Goal: Task Accomplishment & Management: Manage account settings

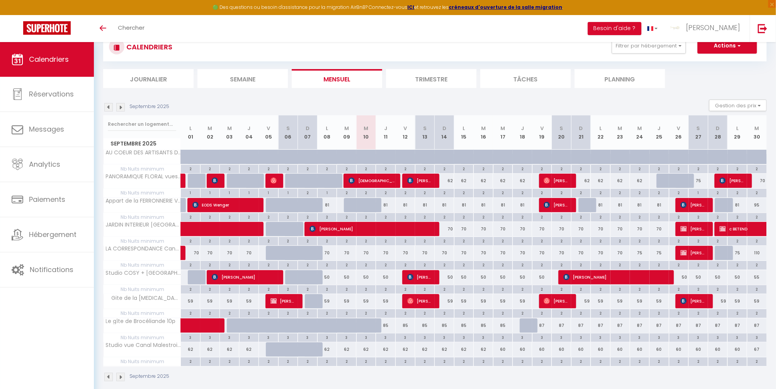
click at [122, 104] on img at bounding box center [120, 107] width 8 height 8
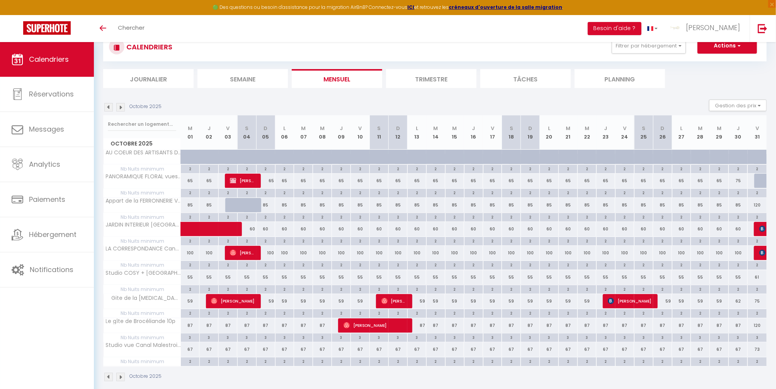
click at [122, 110] on img at bounding box center [120, 107] width 8 height 8
select select
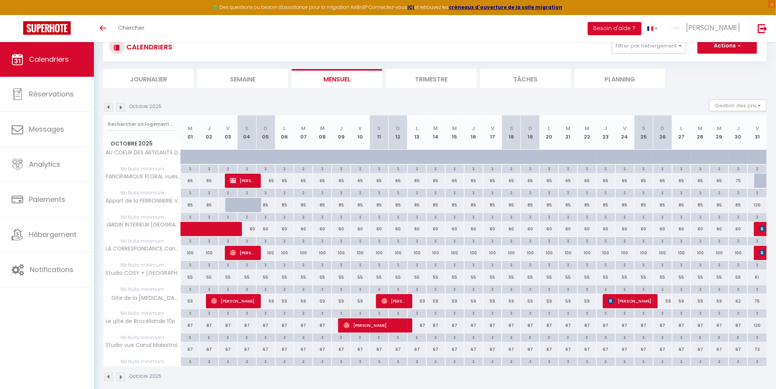
select select
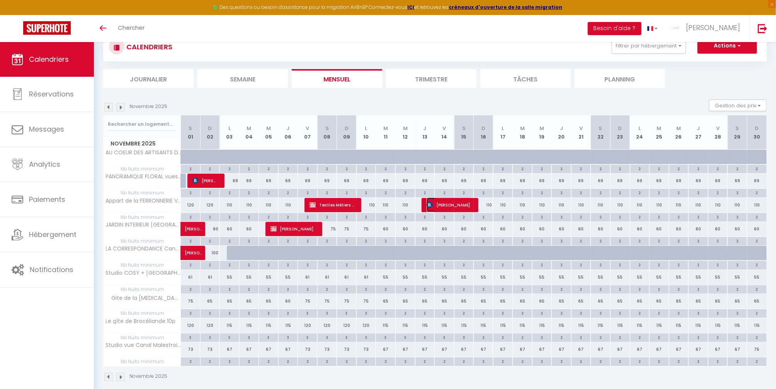
click at [442, 202] on span "[PERSON_NAME]" at bounding box center [450, 205] width 46 height 15
select select "OK"
select select "0"
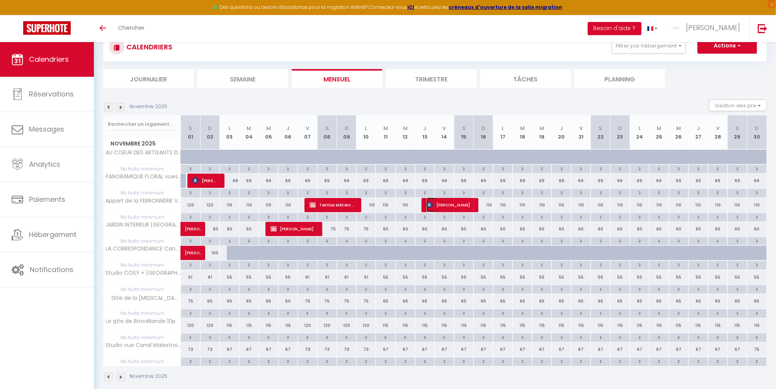
select select "1"
select select
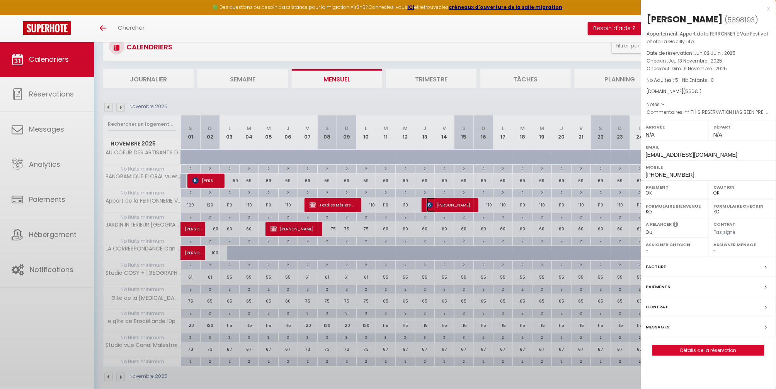
select select "41026"
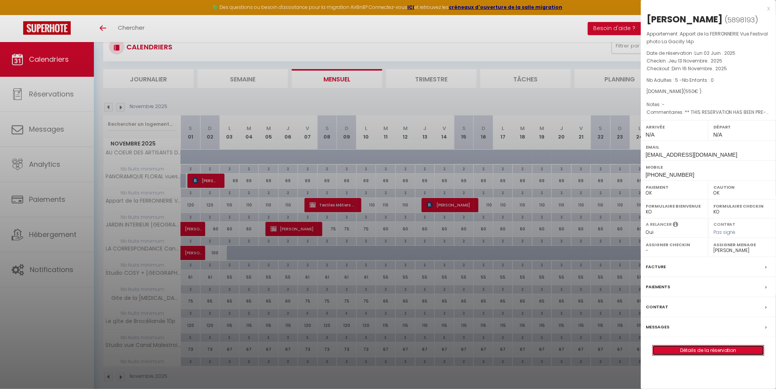
click at [714, 347] on link "Détails de la réservation" at bounding box center [708, 351] width 111 height 10
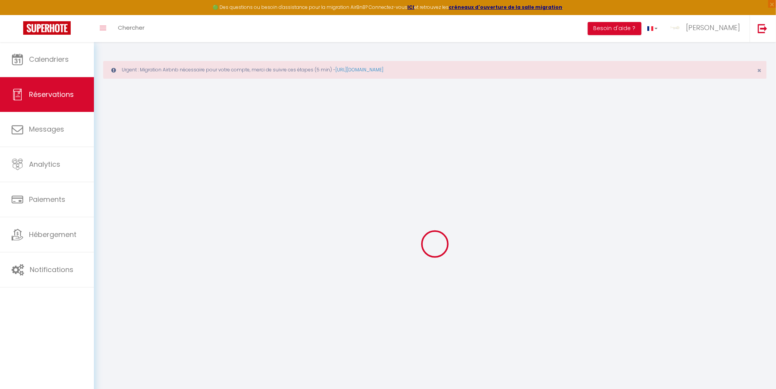
select select
checkbox input "false"
select select
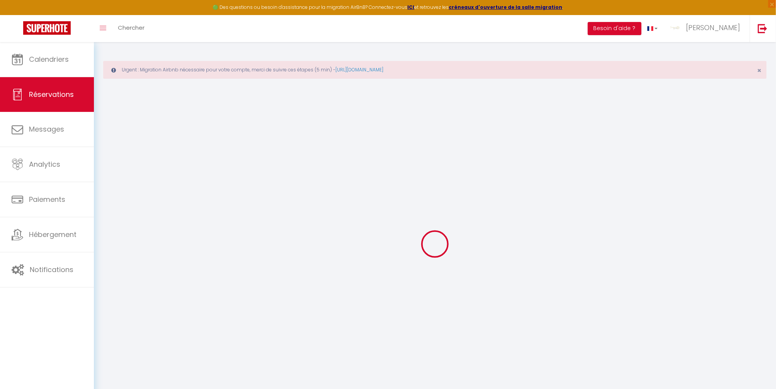
checkbox input "false"
type textarea "** THIS RESERVATION HAS BEEN PRE-PAID ** je ne connais pas [MEDICAL_DATA] mon h…"
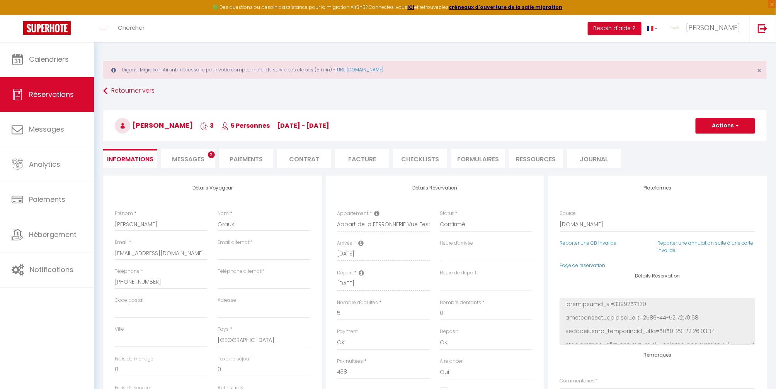
type input "100"
type input "12"
select select
checkbox input "false"
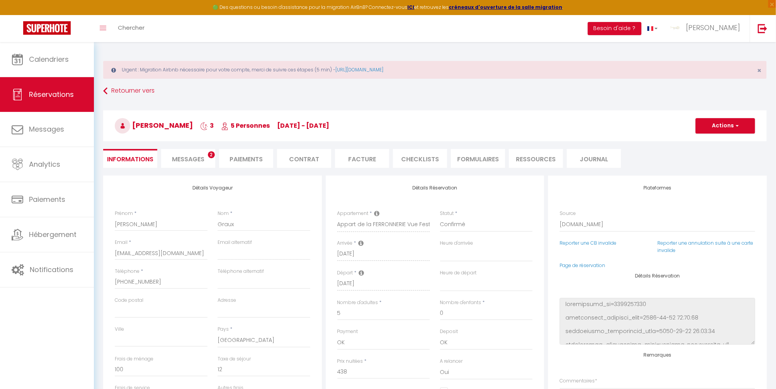
select select
click at [194, 160] on span "Messages" at bounding box center [188, 159] width 32 height 9
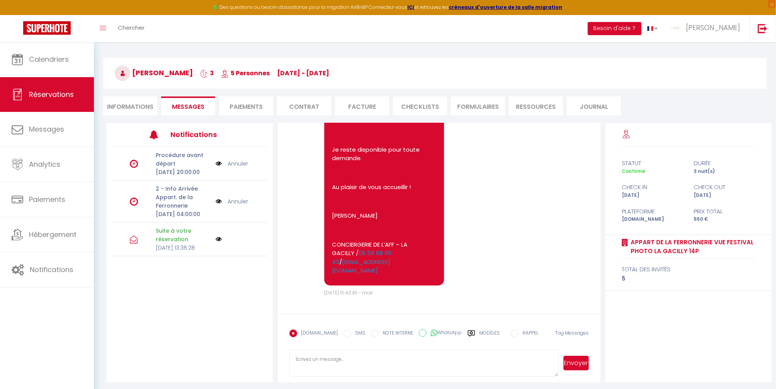
scroll to position [54, 0]
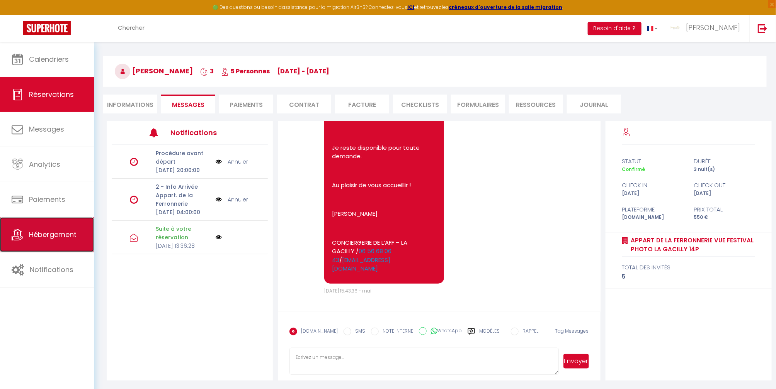
click at [55, 239] on span "Hébergement" at bounding box center [53, 235] width 48 height 10
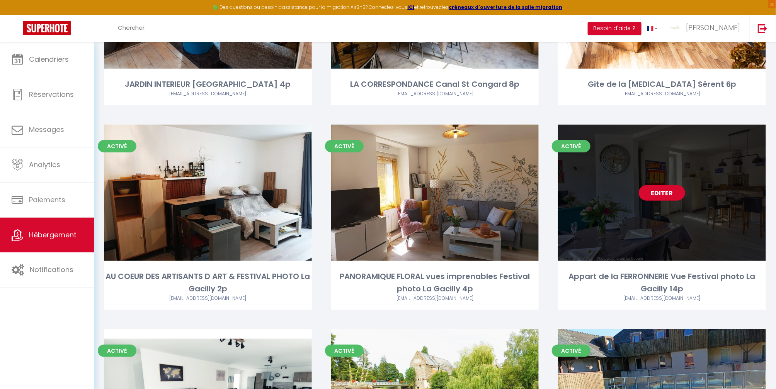
scroll to position [206, 0]
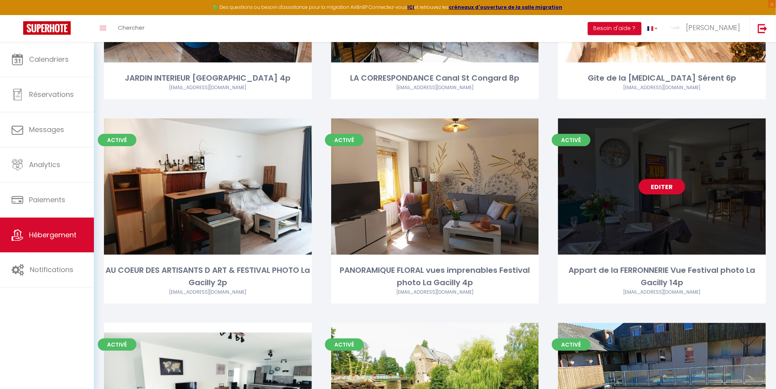
click at [670, 198] on div "Editer" at bounding box center [662, 187] width 208 height 136
select select "3"
select select "2"
select select "1"
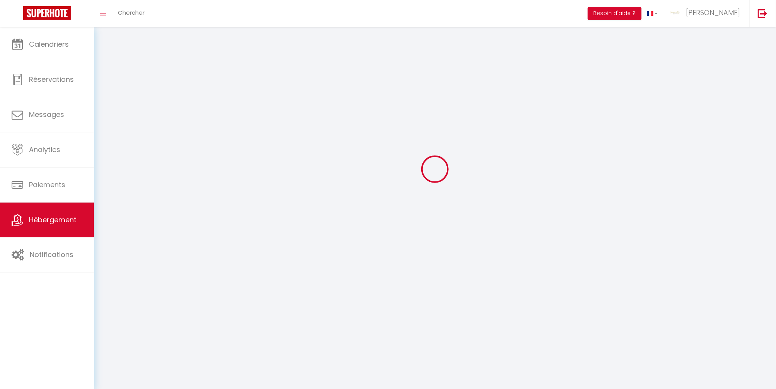
select select
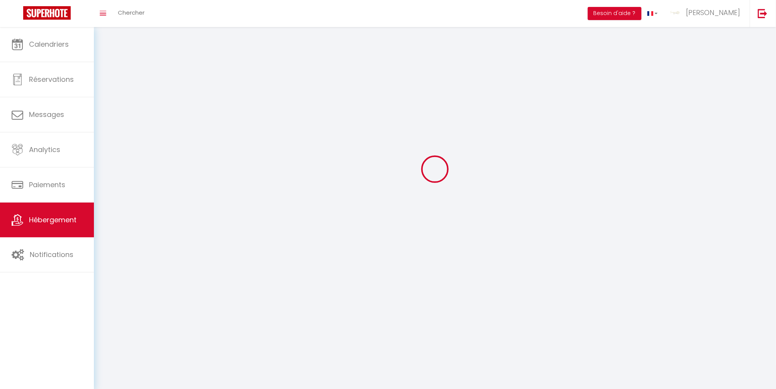
checkbox input "false"
select select
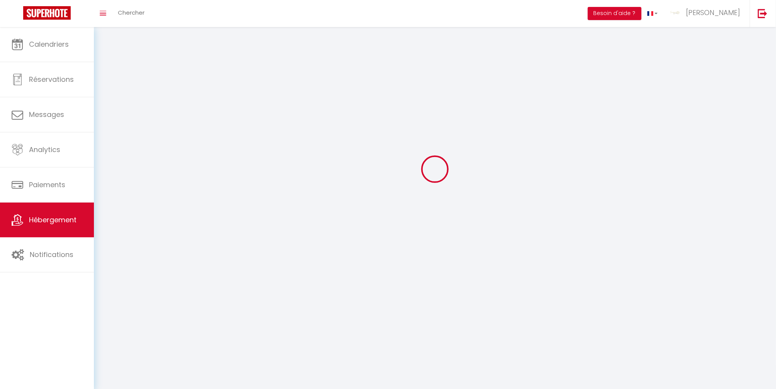
select select
select select "1"
select select
select select "28"
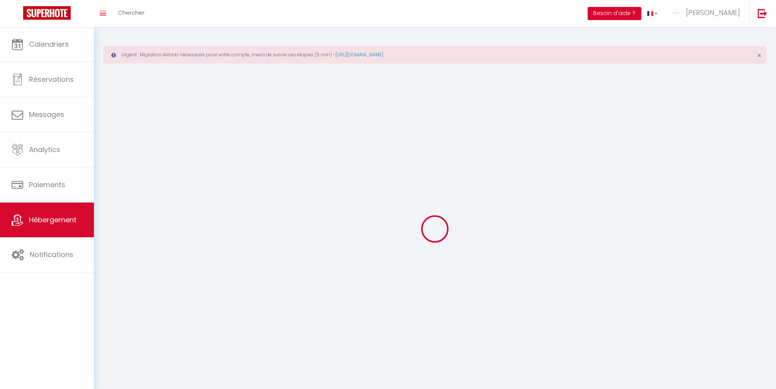
select select
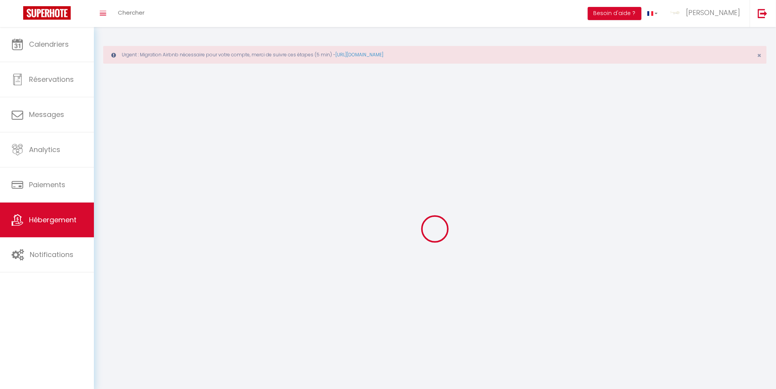
select select
checkbox input "false"
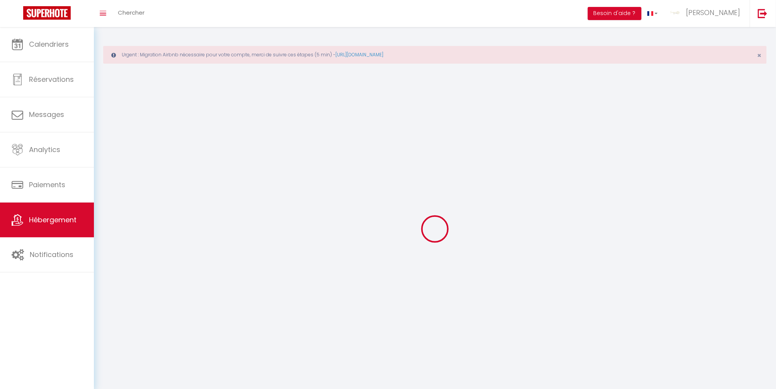
select select
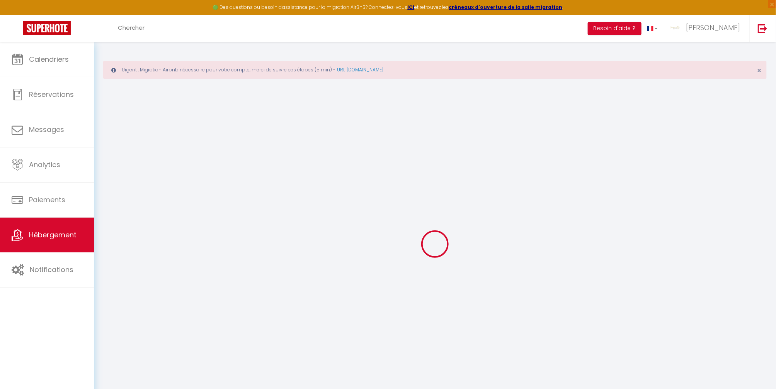
select select
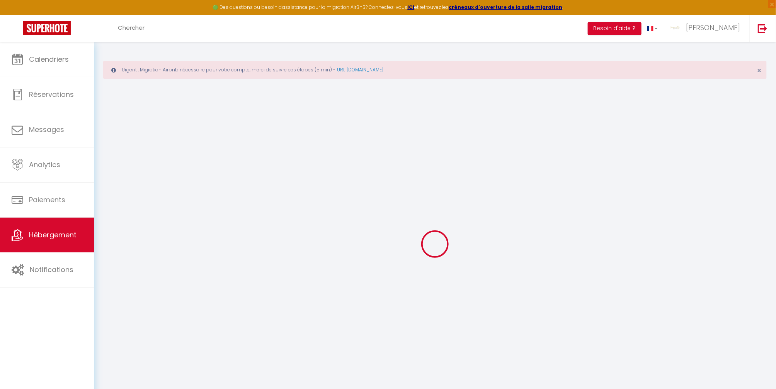
select select
checkbox input "false"
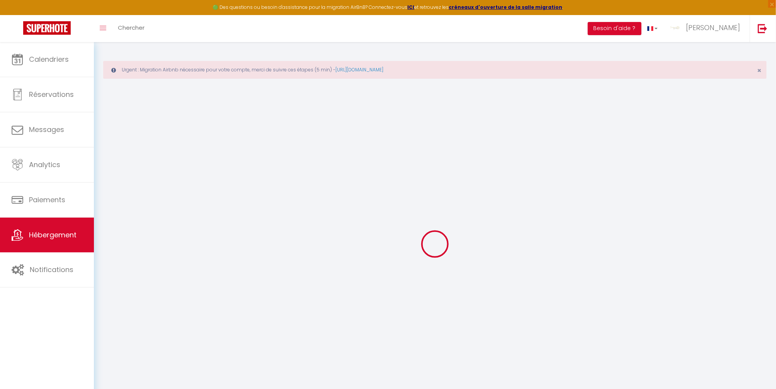
select select
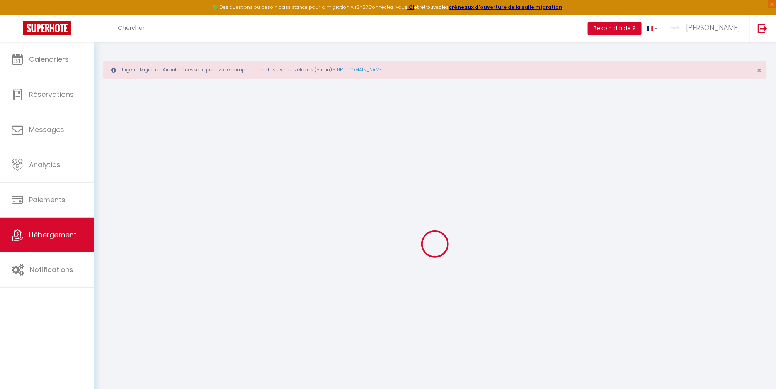
select select
checkbox input "false"
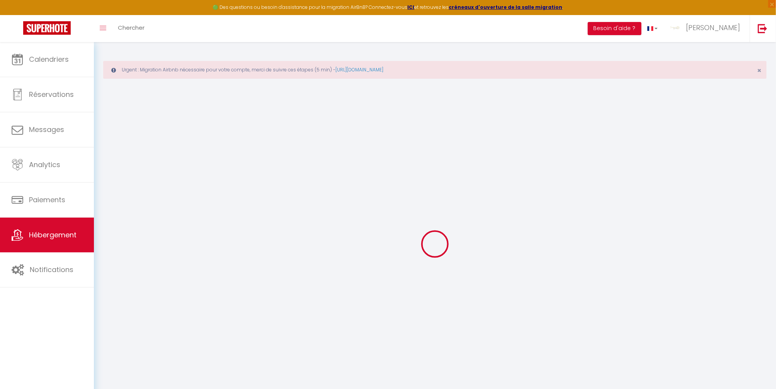
checkbox input "false"
select select
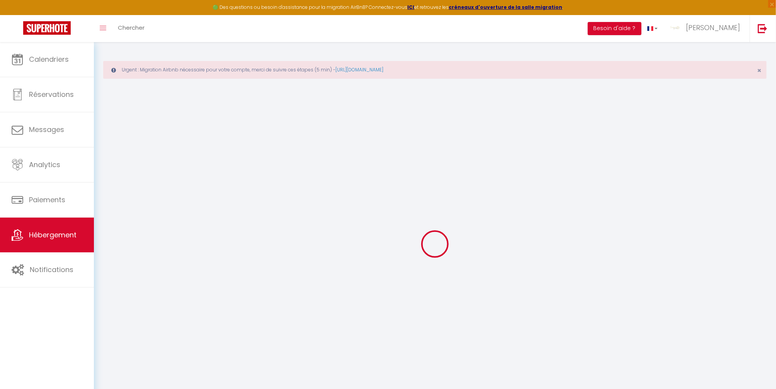
select select
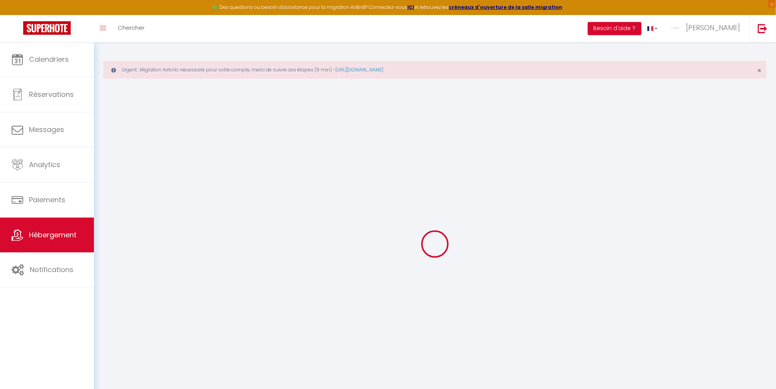
checkbox input "false"
select select
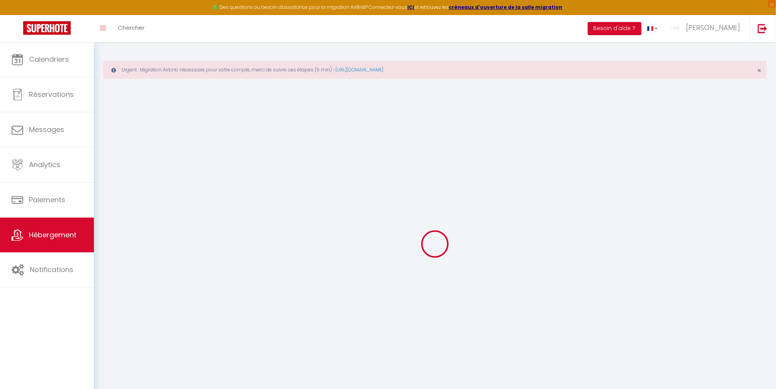
select select
type input "Appart de la FERRONNERIE Vue Festival photo La Gacilly 14p"
type input "[PERSON_NAME]"
type input "LIBEAU"
type input "56200"
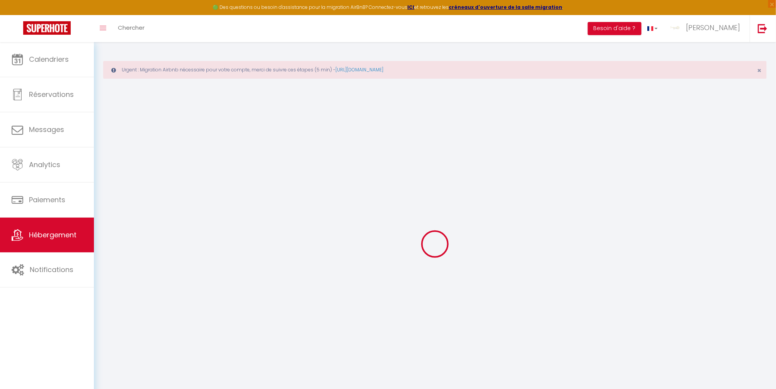
type input "COURNON"
select select "14"
select select "5"
select select "2"
type input "70"
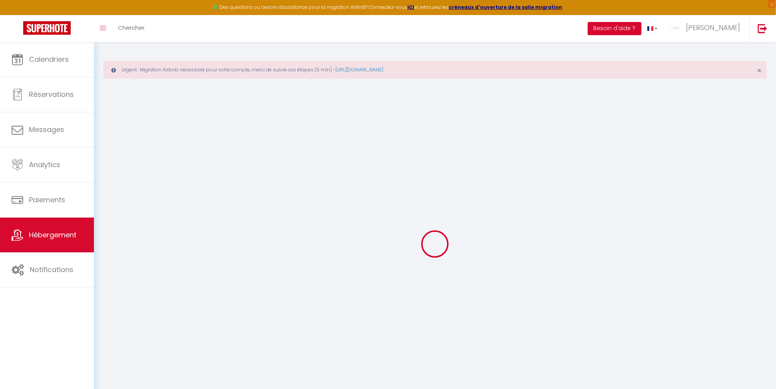
type input "15"
type input "100"
type input "0.80"
type input "700"
select select
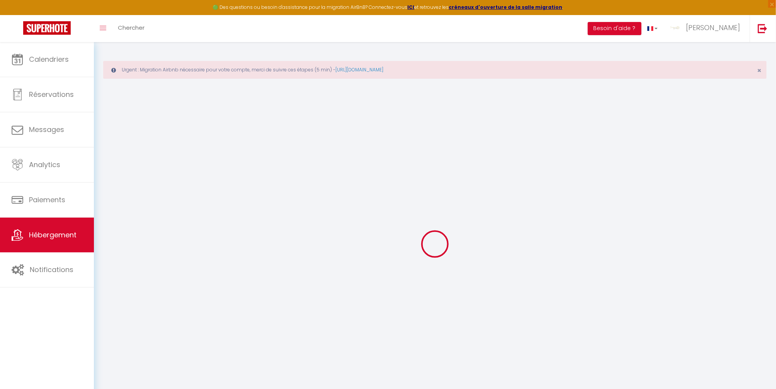
select select
type input "[STREET_ADDRESS]"
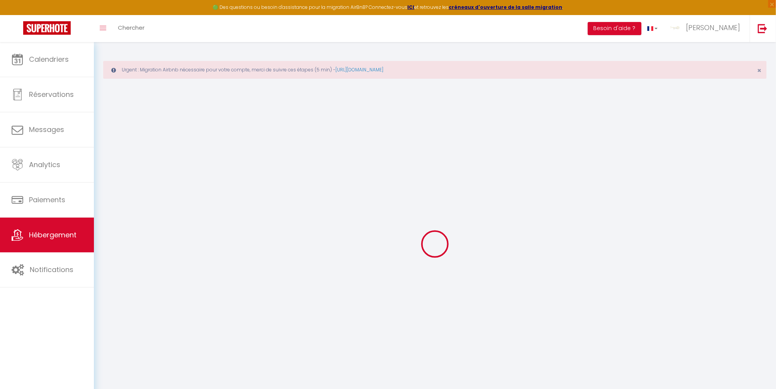
type input "56200"
type input "LA GACILLY"
type input "[EMAIL_ADDRESS][DOMAIN_NAME]"
select select "5397"
checkbox input "true"
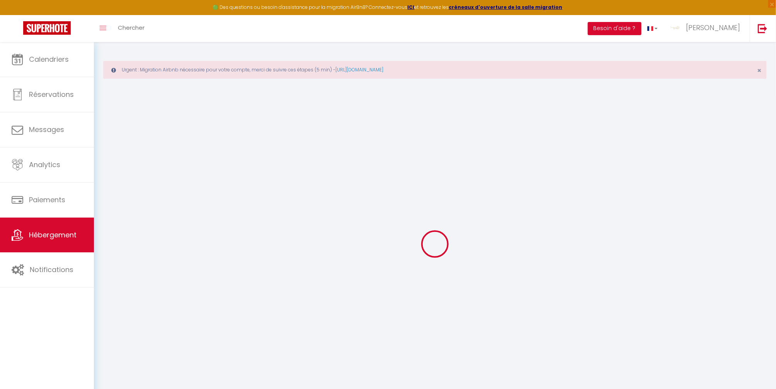
checkbox input "false"
type input "17.5"
type input "90"
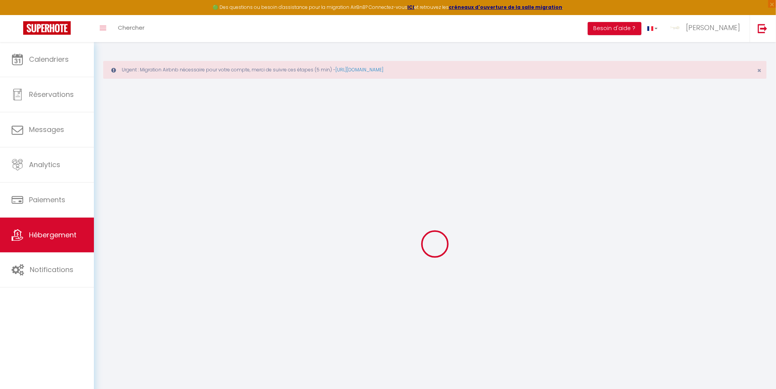
type input "0"
select select
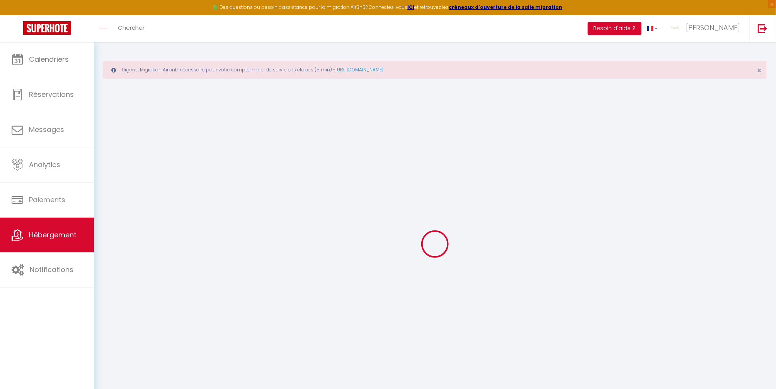
select select
checkbox input "true"
checkbox input "false"
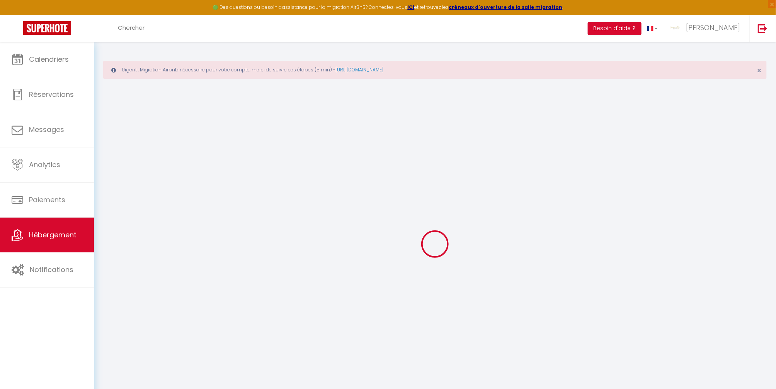
checkbox input "false"
select select "41026"
select select
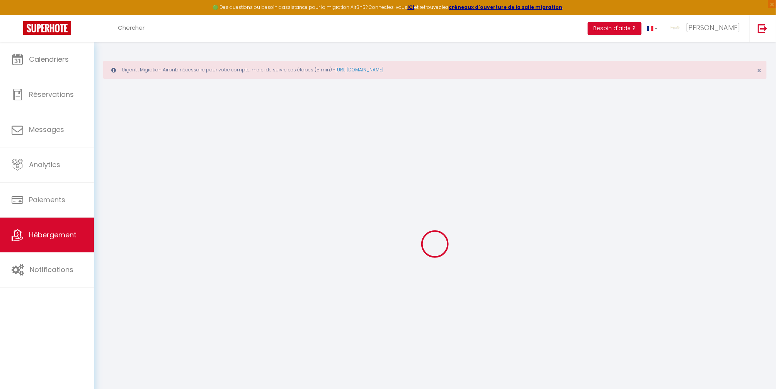
select select
checkbox input "true"
checkbox input "false"
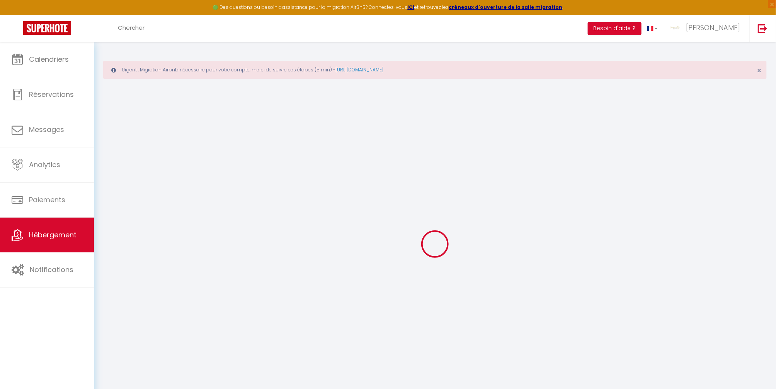
checkbox input "false"
checkbox input "true"
checkbox input "false"
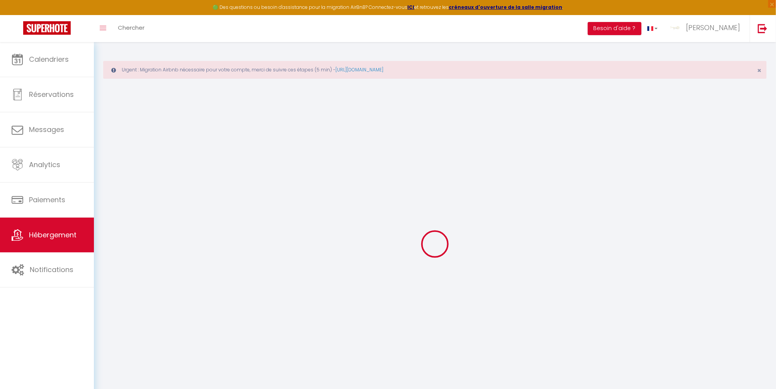
checkbox input "false"
checkbox input "true"
checkbox input "false"
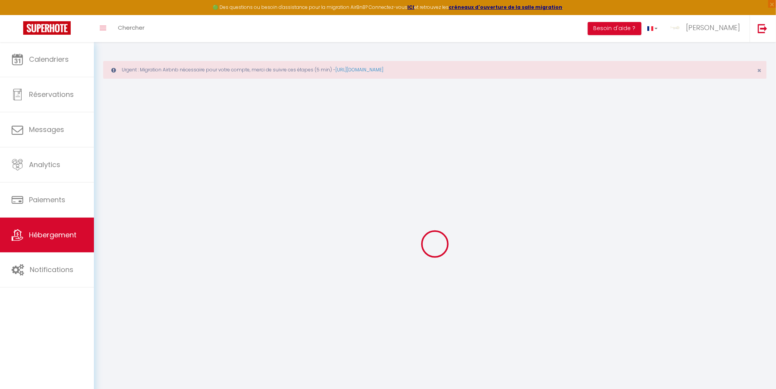
select select "17:00"
select select
select select "10:00"
select select "30"
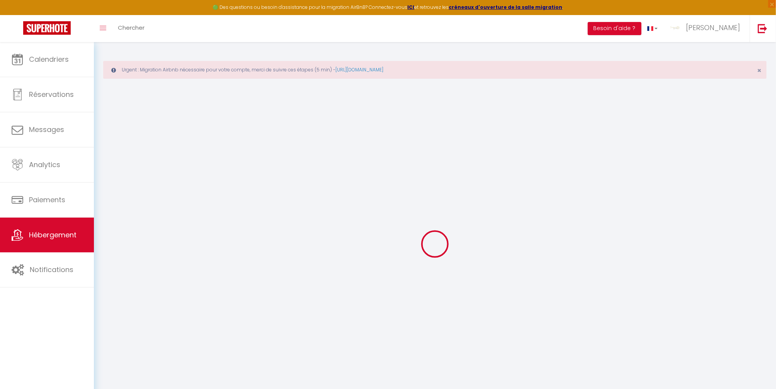
select select
checkbox input "true"
checkbox input "false"
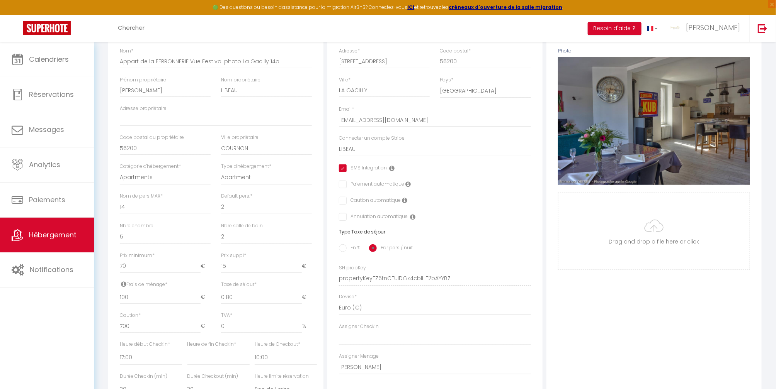
scroll to position [257, 0]
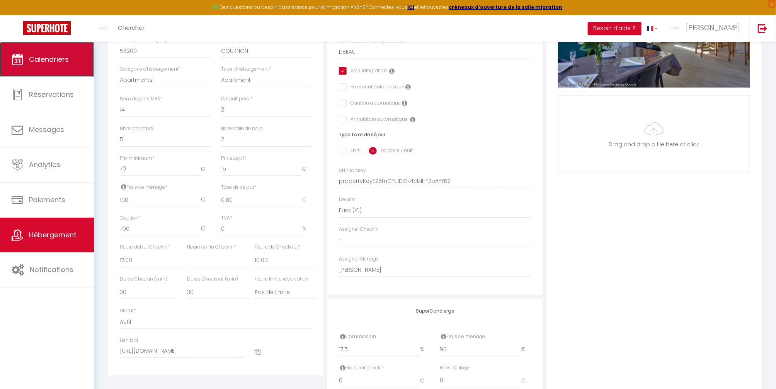
click at [36, 58] on span "Calendriers" at bounding box center [49, 59] width 40 height 10
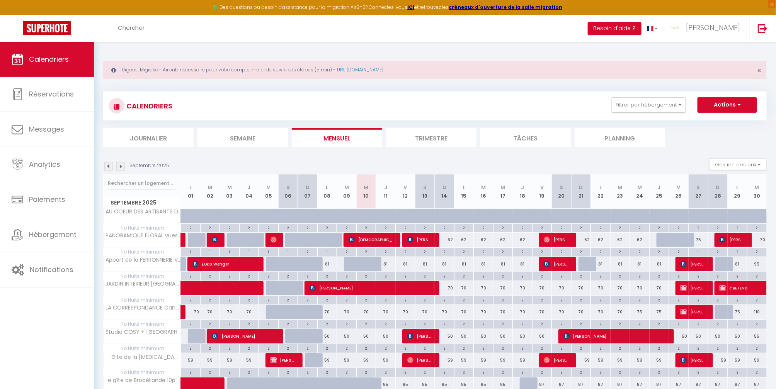
click at [119, 164] on img at bounding box center [120, 166] width 8 height 8
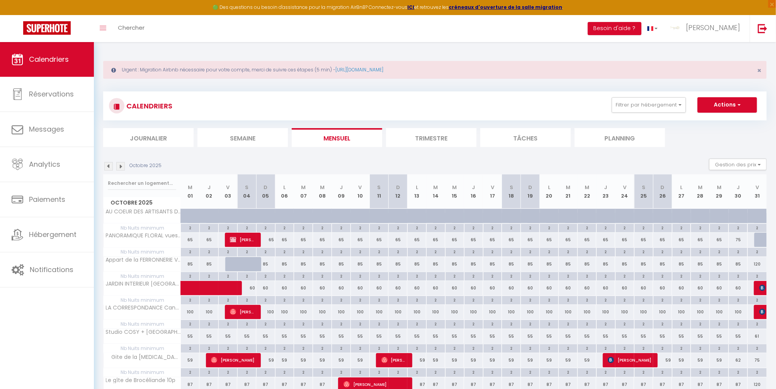
click at [120, 164] on img at bounding box center [120, 166] width 8 height 8
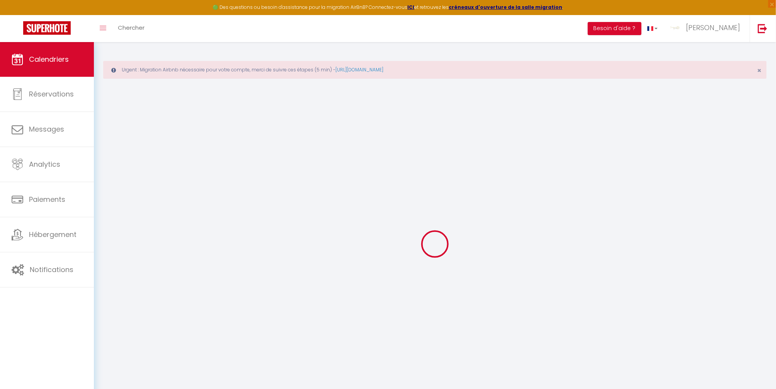
select select
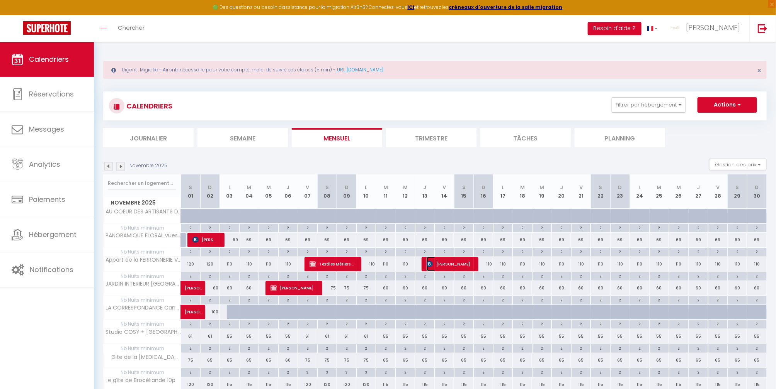
click at [444, 265] on span "[PERSON_NAME]" at bounding box center [450, 264] width 46 height 15
select select "OK"
select select "0"
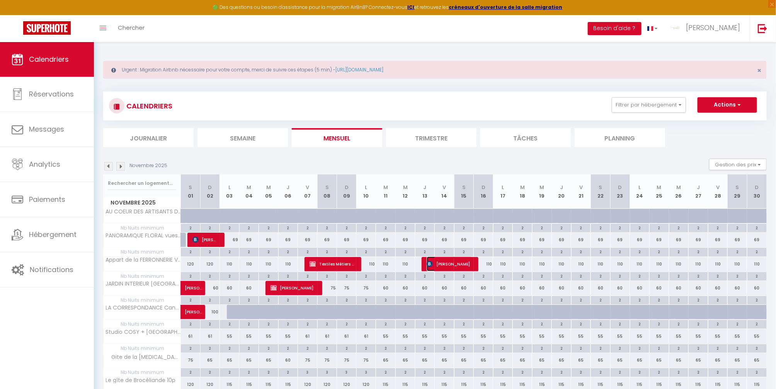
select select "1"
select select
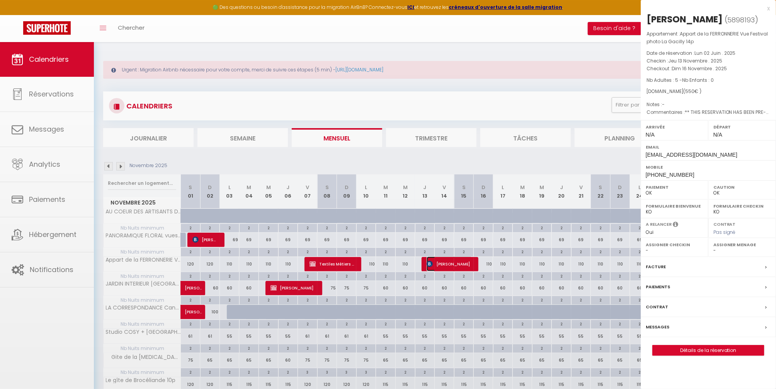
select select "41026"
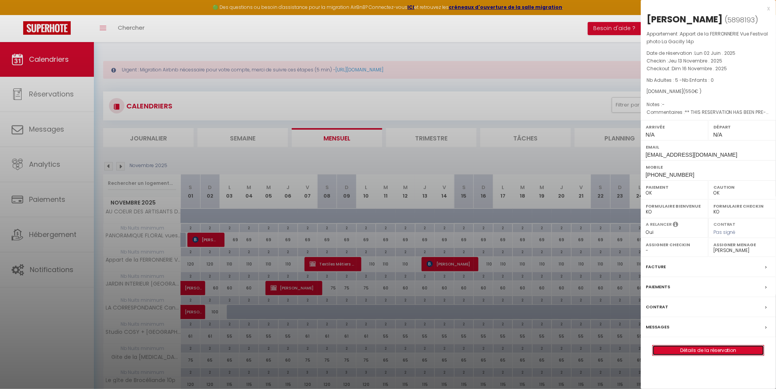
click at [712, 350] on link "Détails de la réservation" at bounding box center [708, 351] width 111 height 10
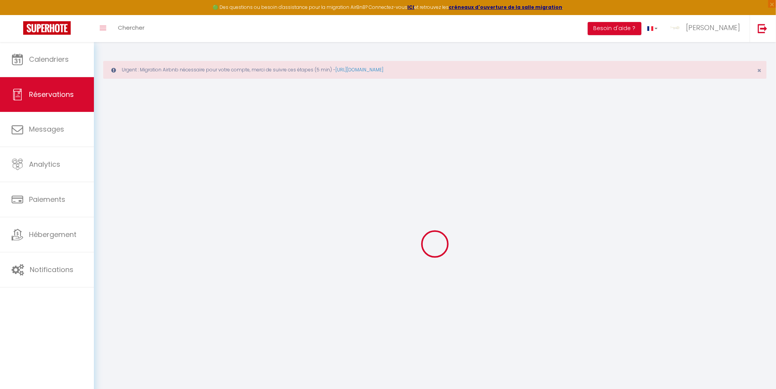
type input "[PERSON_NAME]"
type input "Graux"
type input "[EMAIL_ADDRESS][DOMAIN_NAME]"
type input "[PHONE_NUMBER]"
select select "FR"
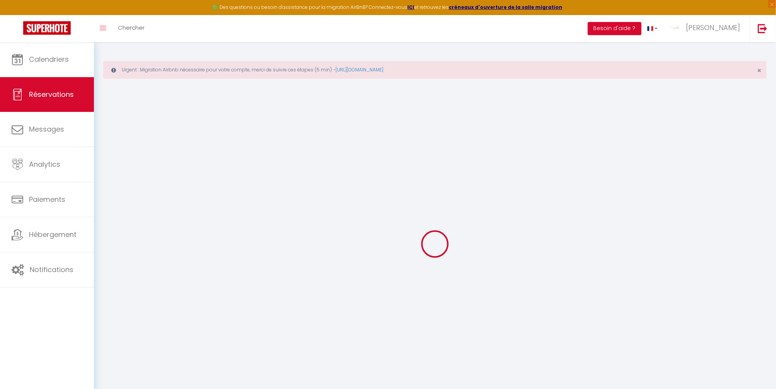
type input "91.46"
type input "7.53"
select select "26316"
select select "1"
select select
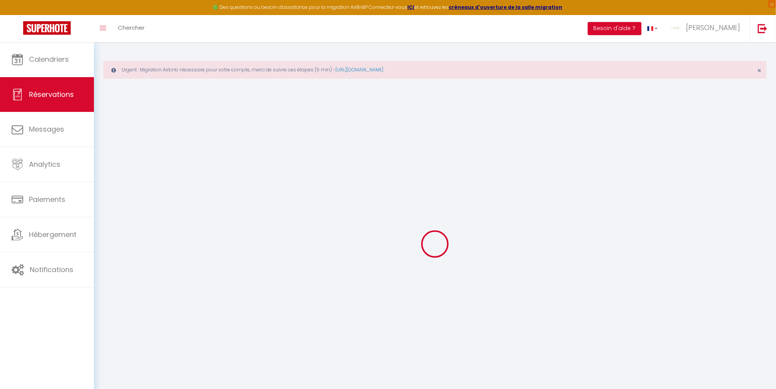
select select
type input "5"
select select "12"
select select "15"
type input "438"
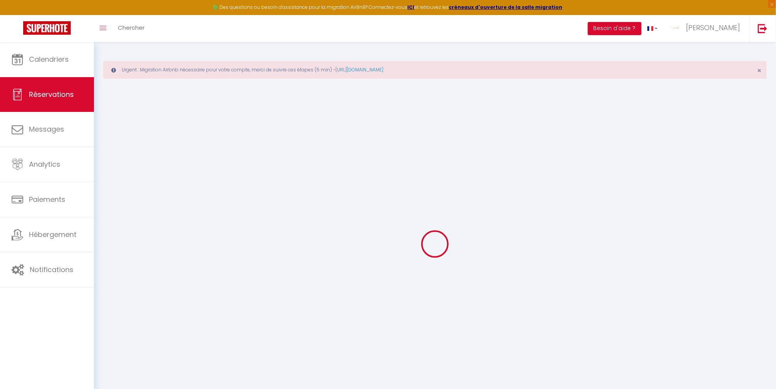
checkbox input "false"
type input "0"
select select "2"
type input "90"
type input "0"
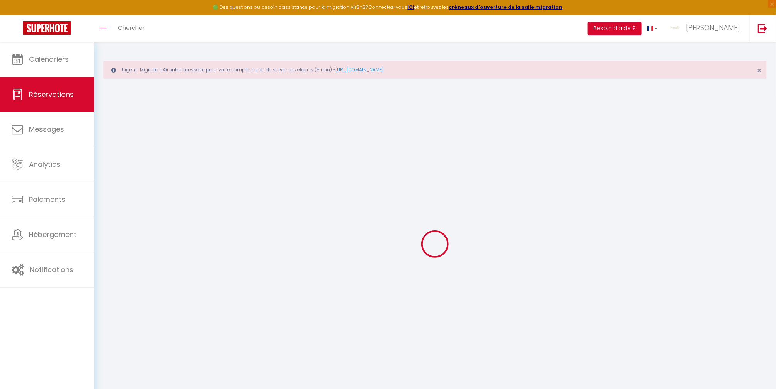
type input "0"
select select
checkbox input "false"
select select
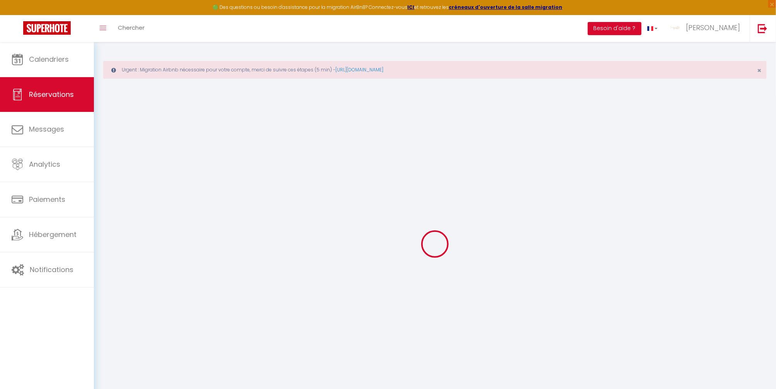
select select
checkbox input "false"
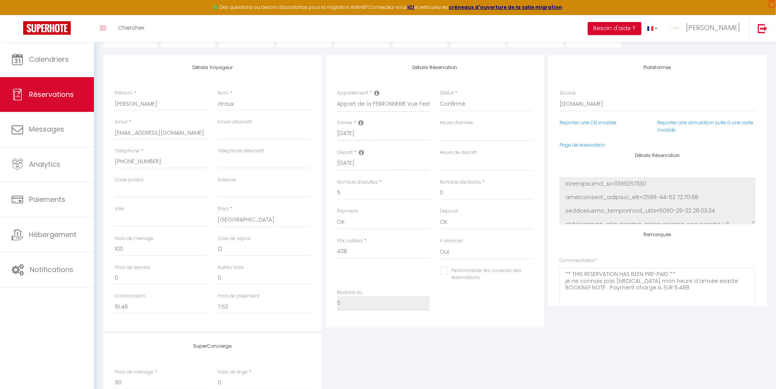
scroll to position [103, 0]
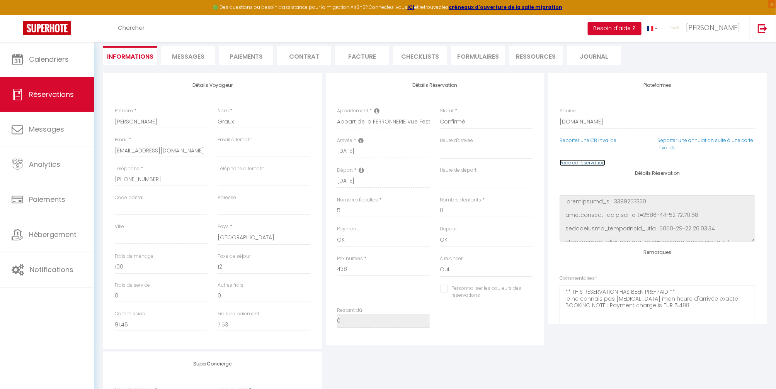
click at [597, 162] on link "Page de réservation" at bounding box center [582, 163] width 46 height 7
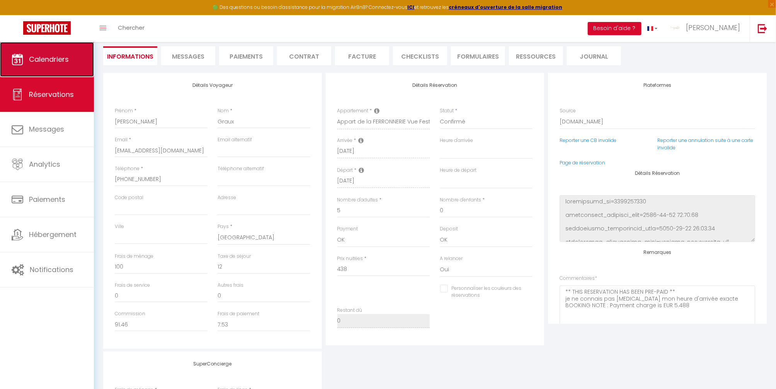
click at [38, 55] on span "Calendriers" at bounding box center [49, 59] width 40 height 10
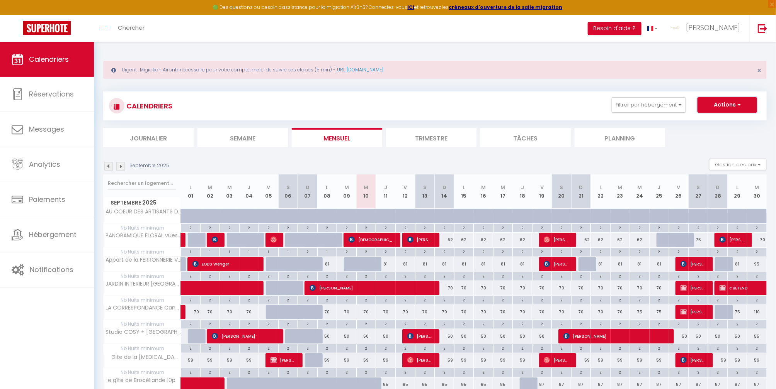
click at [725, 104] on button "Actions" at bounding box center [726, 104] width 59 height 15
click at [712, 119] on link "Nouvelle réservation" at bounding box center [718, 123] width 67 height 12
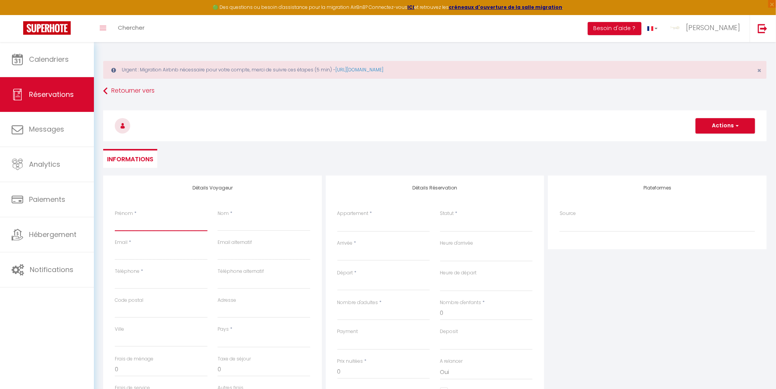
click at [168, 218] on input "Prénom" at bounding box center [161, 225] width 93 height 14
drag, startPoint x: 221, startPoint y: 222, endPoint x: 194, endPoint y: 203, distance: 32.7
click at [206, 223] on div "Prénom * [PERSON_NAME] * COFFI" at bounding box center [213, 224] width 206 height 29
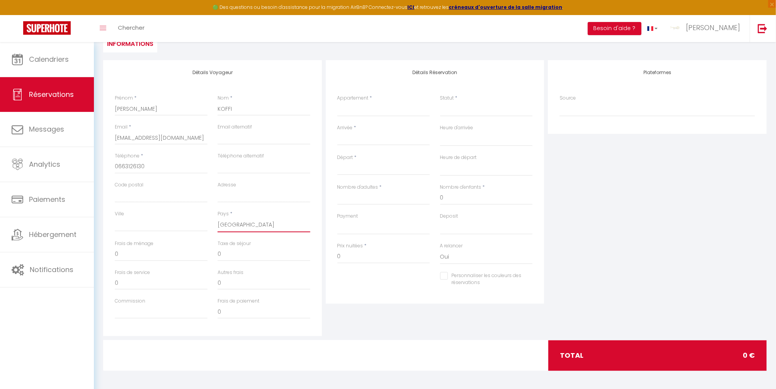
scroll to position [116, 0]
click at [137, 252] on input "0" at bounding box center [161, 254] width 93 height 14
click at [367, 111] on select "JARDIN INTERIEUR Canal St Congard 4p LA CORRESPONDANCE Canal St Congard 8p Gite…" at bounding box center [383, 109] width 93 height 15
click at [337, 102] on select "JARDIN INTERIEUR Canal St Congard 4p LA CORRESPONDANCE Canal St Congard 8p Gite…" at bounding box center [383, 109] width 93 height 15
click at [371, 138] on input "Arrivée" at bounding box center [383, 139] width 93 height 10
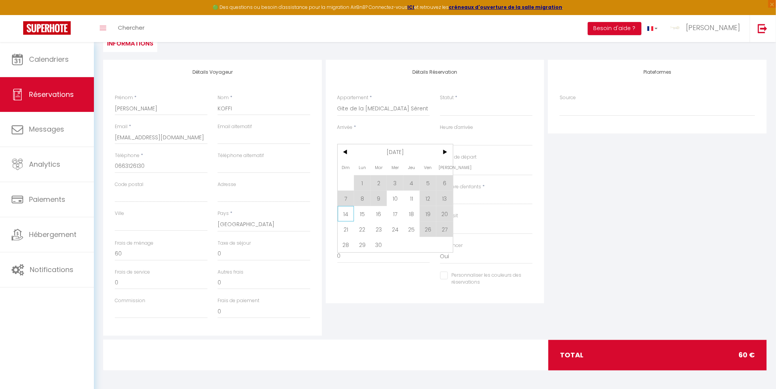
click at [345, 214] on span "14" at bounding box center [346, 213] width 17 height 15
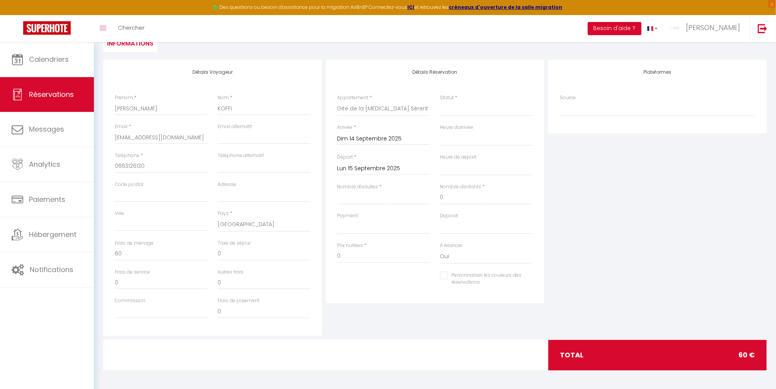
click at [360, 168] on input "Lun 15 Septembre 2025" at bounding box center [383, 169] width 93 height 10
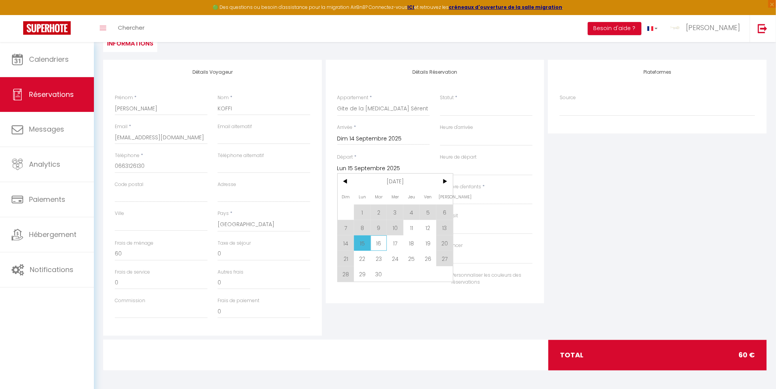
click at [378, 245] on span "16" at bounding box center [378, 243] width 17 height 15
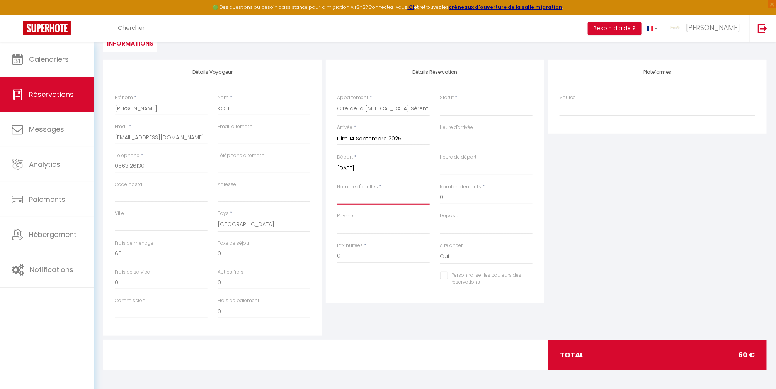
click at [367, 200] on input "Nombre d'adultes" at bounding box center [383, 198] width 93 height 14
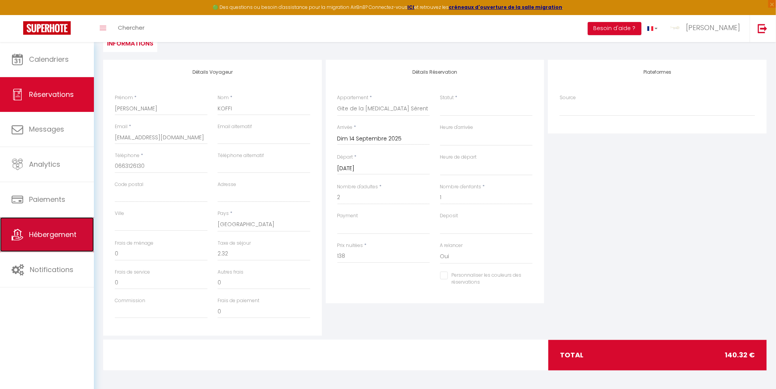
click at [66, 240] on span "Hébergement" at bounding box center [53, 235] width 48 height 10
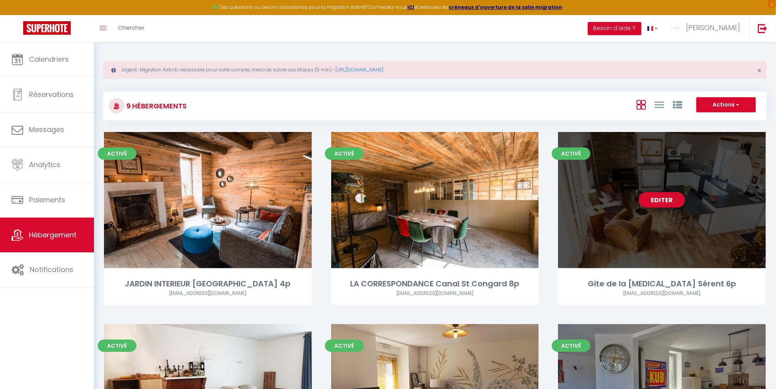
click at [670, 240] on div "Editer" at bounding box center [662, 200] width 208 height 136
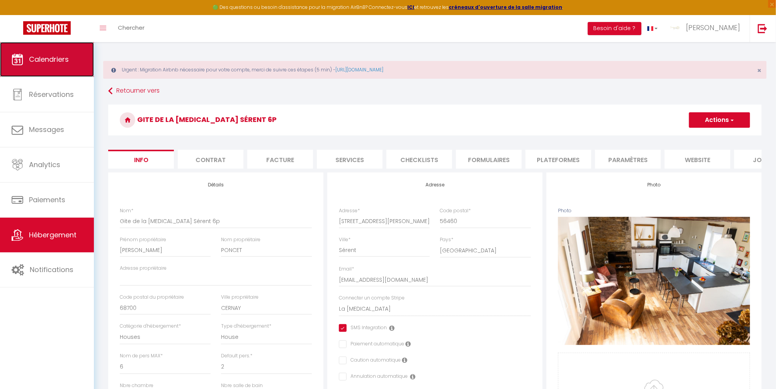
click at [46, 58] on span "Calendriers" at bounding box center [49, 59] width 40 height 10
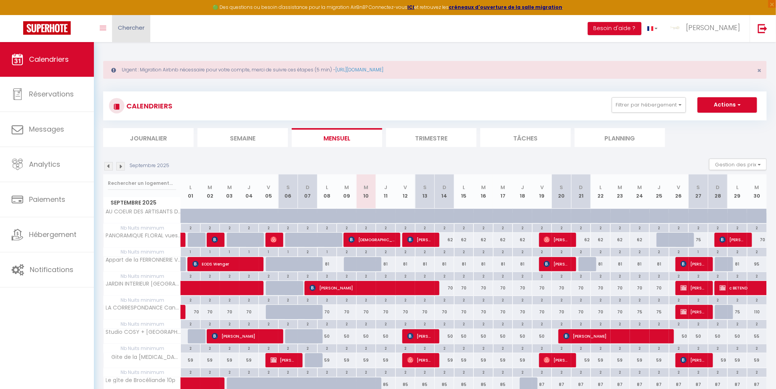
click at [135, 29] on span "Chercher" at bounding box center [131, 28] width 27 height 8
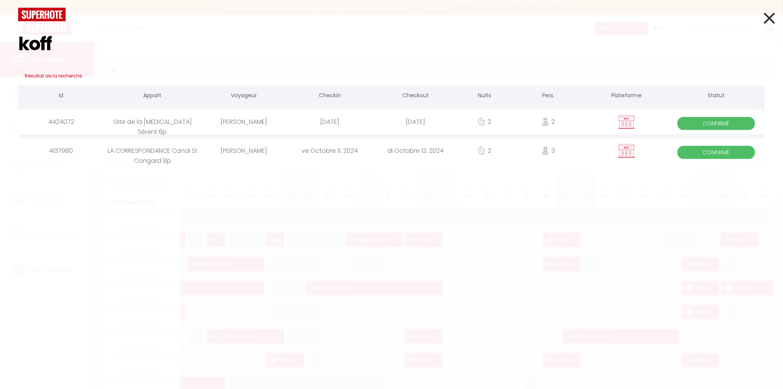
click at [246, 125] on div "[PERSON_NAME]" at bounding box center [244, 121] width 86 height 25
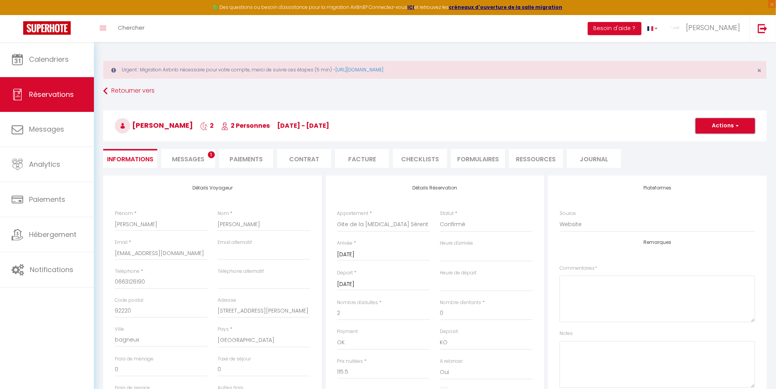
click at [721, 124] on button "Actions" at bounding box center [724, 125] width 59 height 15
click at [713, 155] on link "Dupliquer" at bounding box center [717, 153] width 61 height 10
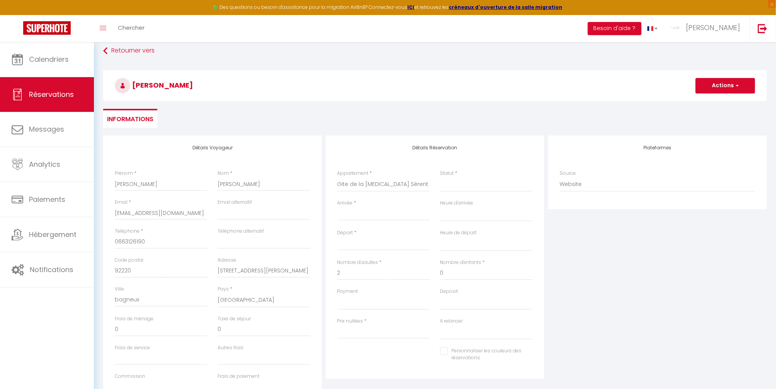
scroll to position [103, 0]
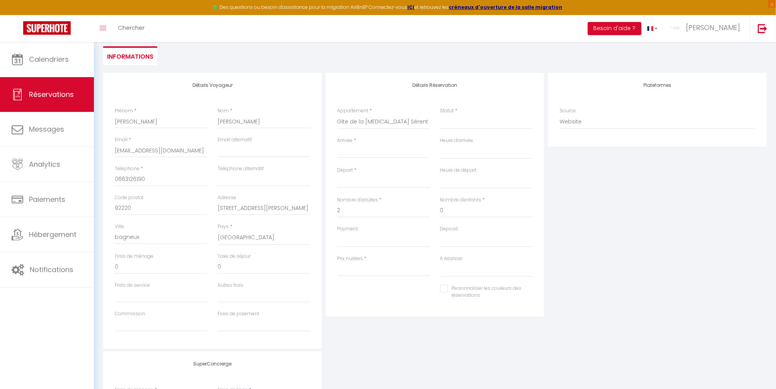
click at [390, 149] on input "Arrivée" at bounding box center [383, 152] width 93 height 10
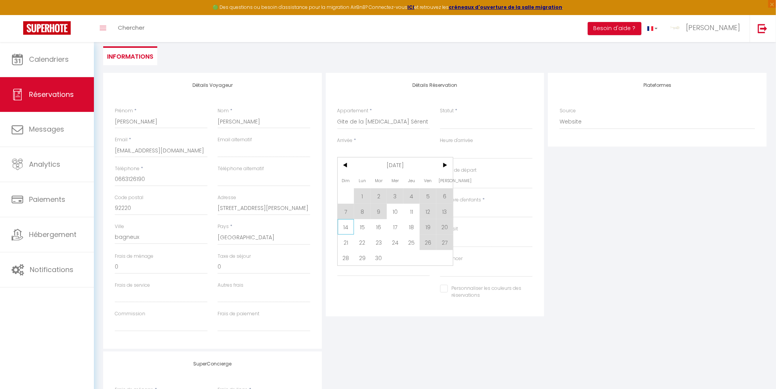
drag, startPoint x: 347, startPoint y: 224, endPoint x: 356, endPoint y: 214, distance: 13.1
click at [347, 224] on span "14" at bounding box center [346, 226] width 17 height 15
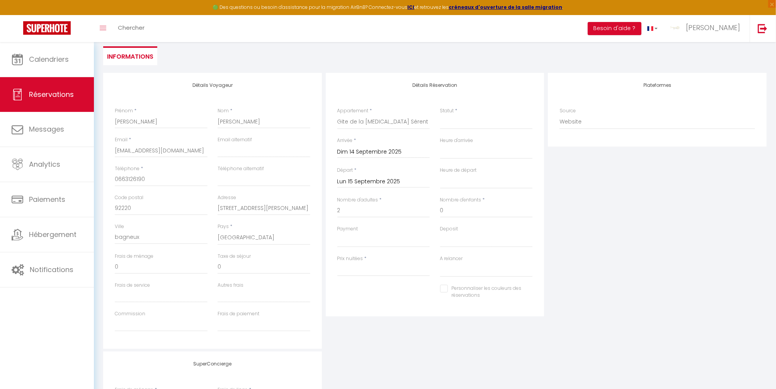
click at [356, 182] on input "Lun 15 Septembre 2025" at bounding box center [383, 182] width 93 height 10
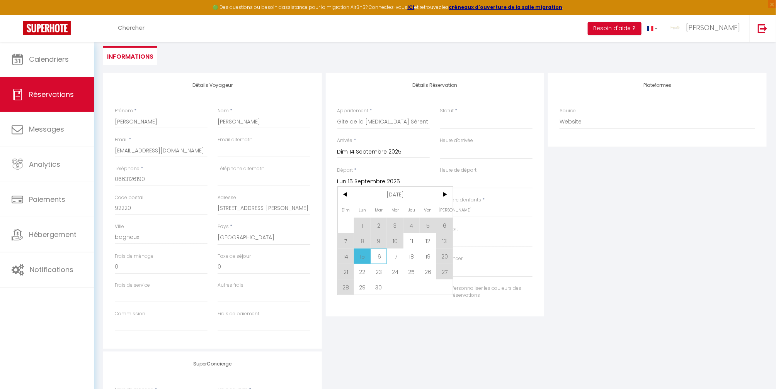
click at [379, 255] on span "16" at bounding box center [378, 256] width 17 height 15
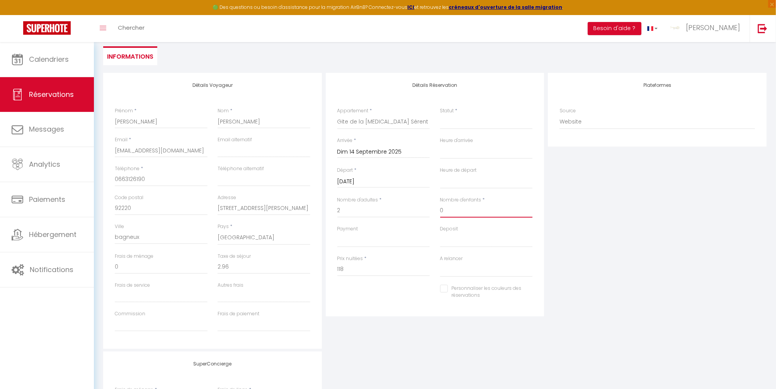
click at [458, 208] on input "0" at bounding box center [486, 211] width 93 height 14
click at [348, 242] on select "OK KO" at bounding box center [383, 240] width 93 height 15
click at [337, 233] on select "OK KO" at bounding box center [383, 240] width 93 height 15
click at [360, 238] on select "OK KO" at bounding box center [383, 240] width 93 height 15
click at [337, 233] on select "OK KO" at bounding box center [383, 240] width 93 height 15
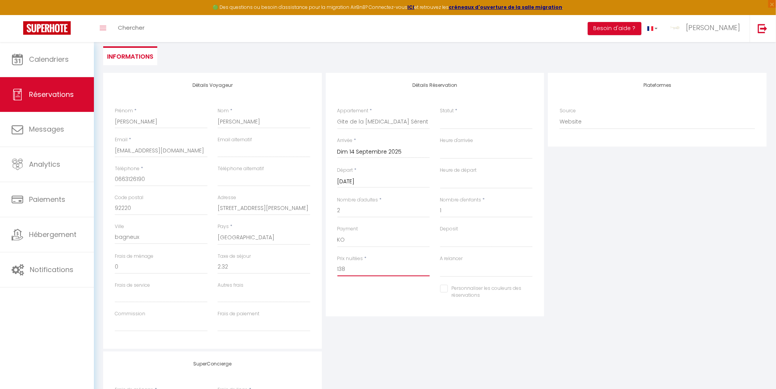
click at [365, 271] on input "138" at bounding box center [383, 270] width 93 height 14
drag, startPoint x: 365, startPoint y: 268, endPoint x: 300, endPoint y: 262, distance: 65.2
click at [318, 270] on div "Détails Voyageur Prénom * [PERSON_NAME] * [PERSON_NAME] Email * [EMAIL_ADDRESS]…" at bounding box center [434, 211] width 667 height 276
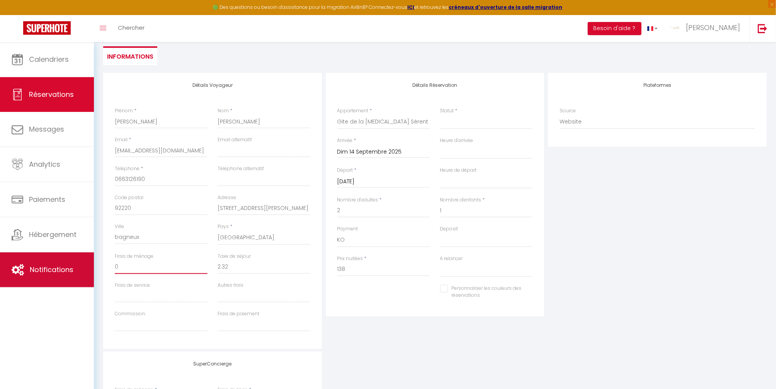
drag, startPoint x: 131, startPoint y: 265, endPoint x: 83, endPoint y: 262, distance: 48.0
click at [87, 268] on div "🟢 Des questions ou besoin d'assistance pour la migration AirBnB? Connectez-vous…" at bounding box center [388, 223] width 776 height 569
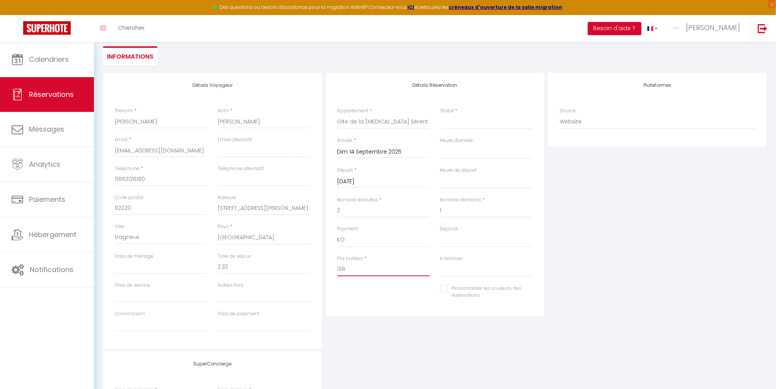
drag, startPoint x: 357, startPoint y: 263, endPoint x: 255, endPoint y: 260, distance: 102.1
click at [261, 260] on div "Détails Voyageur Prénom * [PERSON_NAME] * [PERSON_NAME] Email * [EMAIL_ADDRESS]…" at bounding box center [434, 211] width 667 height 276
drag, startPoint x: 444, startPoint y: 120, endPoint x: 452, endPoint y: 123, distance: 8.7
click at [444, 120] on select "Confirmé Non Confirmé [PERSON_NAME] par le voyageur No Show Request" at bounding box center [486, 122] width 93 height 15
click at [440, 115] on select "Confirmé Non Confirmé [PERSON_NAME] par le voyageur No Show Request" at bounding box center [486, 122] width 93 height 15
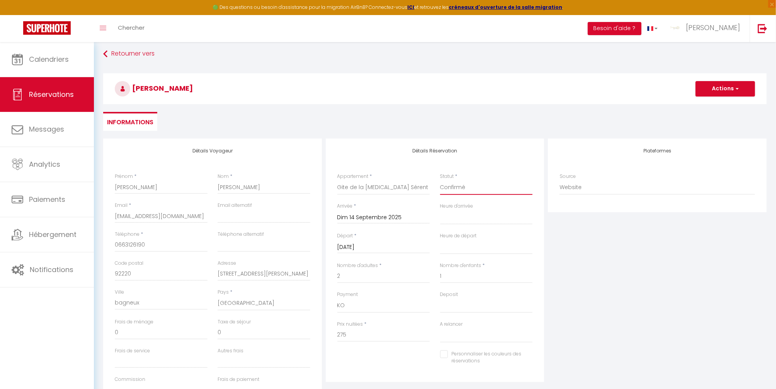
scroll to position [0, 0]
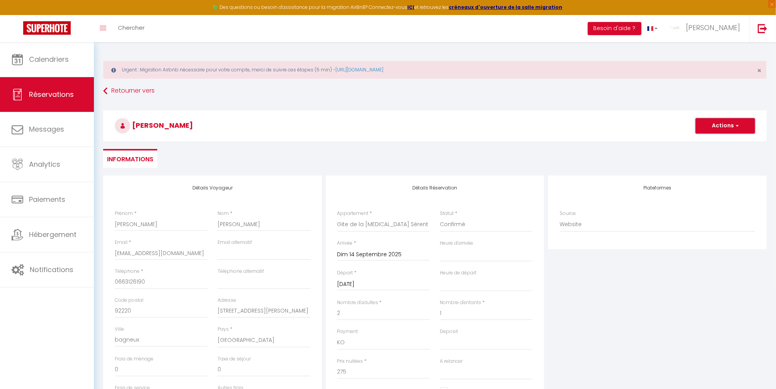
click at [736, 124] on span "button" at bounding box center [736, 125] width 5 height 7
click at [700, 144] on link "Enregistrer" at bounding box center [717, 143] width 61 height 10
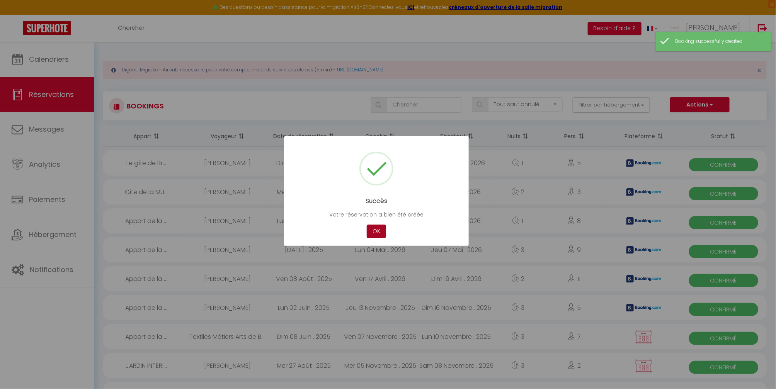
click at [377, 231] on button "OK" at bounding box center [376, 232] width 19 height 14
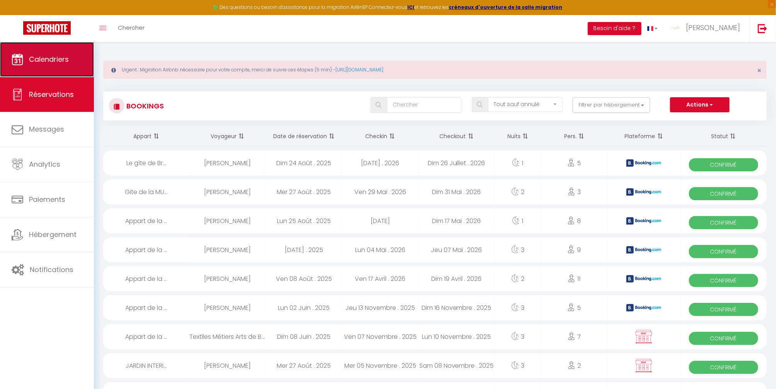
click at [36, 59] on span "Calendriers" at bounding box center [49, 59] width 40 height 10
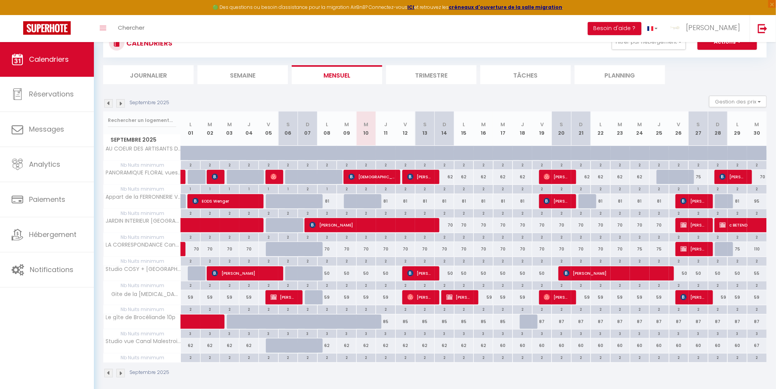
scroll to position [69, 0]
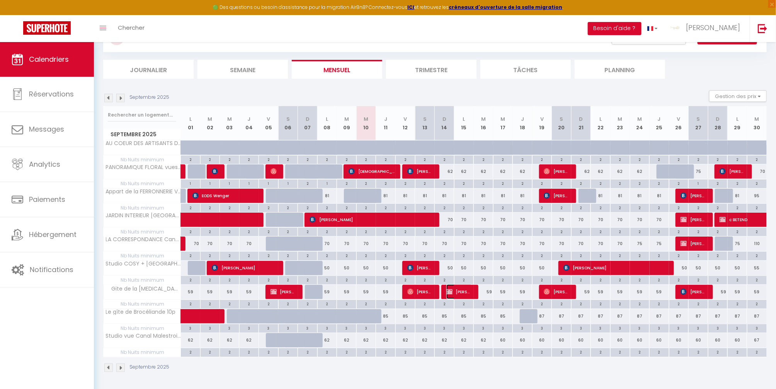
click at [464, 294] on span "[PERSON_NAME]" at bounding box center [459, 292] width 26 height 15
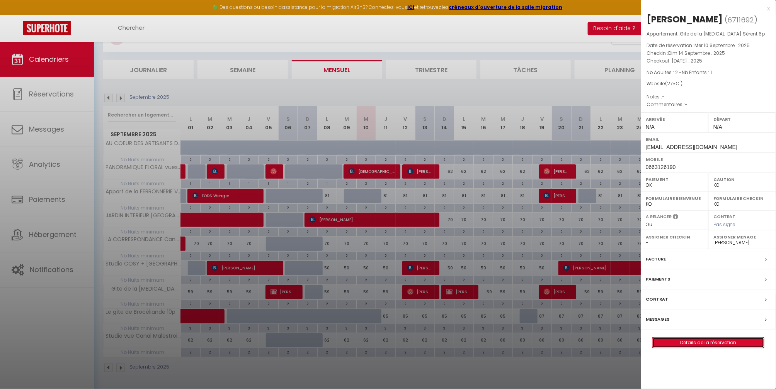
click at [700, 348] on link "Détails de la réservation" at bounding box center [708, 343] width 111 height 10
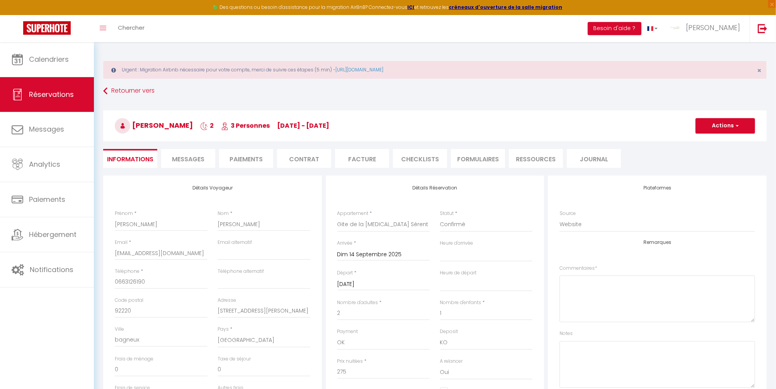
click at [189, 158] on span "Messages" at bounding box center [188, 159] width 32 height 9
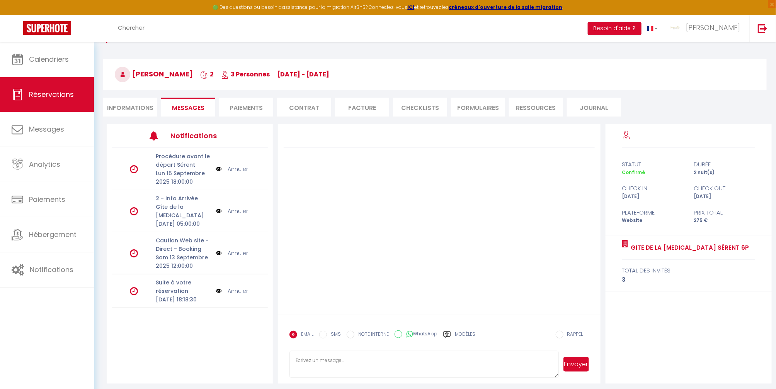
scroll to position [54, 0]
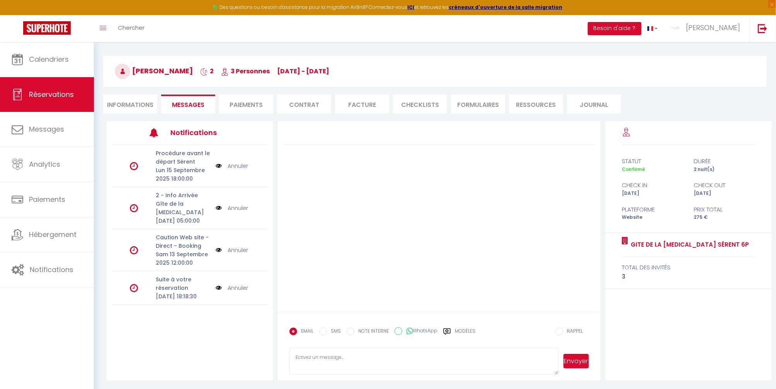
click at [178, 299] on p "[DATE] 18:18:30" at bounding box center [183, 296] width 55 height 8
click at [165, 283] on p "Suite à votre réservation" at bounding box center [183, 283] width 55 height 17
click at [219, 292] on img at bounding box center [219, 288] width 6 height 8
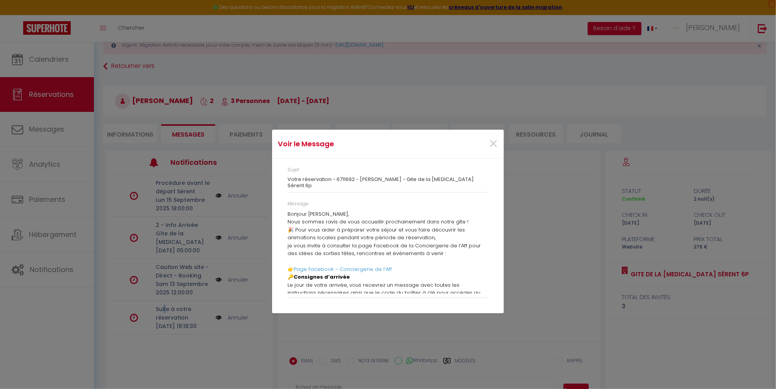
scroll to position [0, 0]
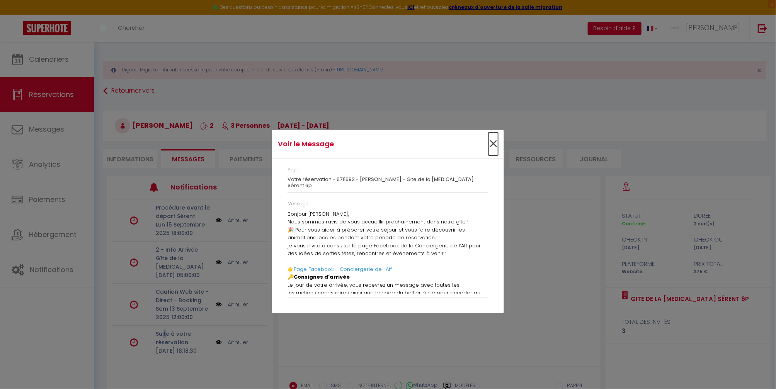
click at [491, 148] on span "×" at bounding box center [493, 144] width 10 height 23
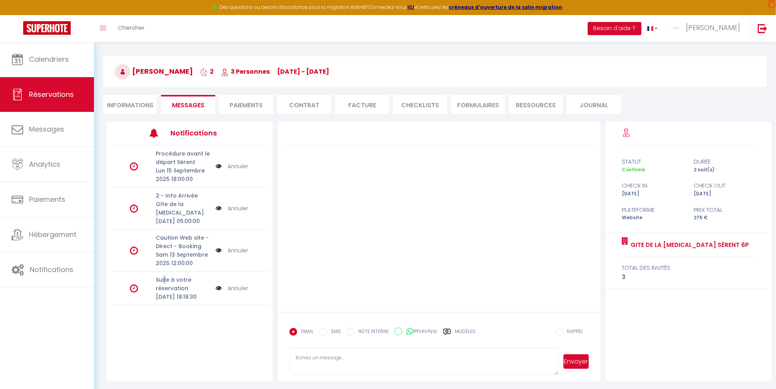
scroll to position [54, 0]
click at [174, 247] on p "Caution Web site - Direct - Booking" at bounding box center [183, 241] width 55 height 17
click at [119, 102] on li "Informations" at bounding box center [130, 104] width 54 height 19
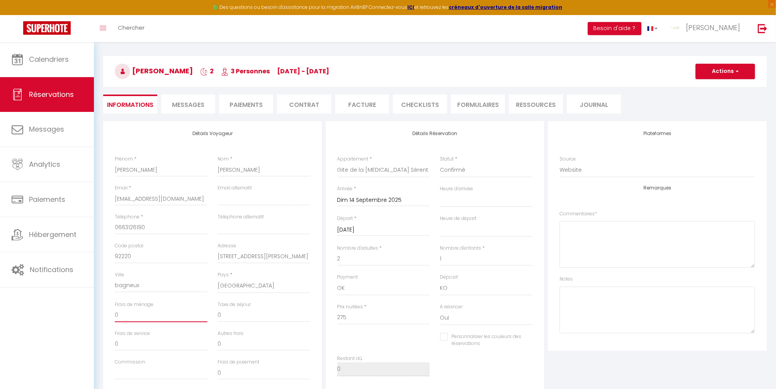
click at [128, 313] on input "0" at bounding box center [161, 316] width 93 height 14
drag, startPoint x: 347, startPoint y: 314, endPoint x: 328, endPoint y: 309, distance: 20.2
click at [333, 312] on div "Prix nuitées * 275" at bounding box center [383, 319] width 103 height 30
click at [186, 102] on span "Messages" at bounding box center [188, 104] width 32 height 9
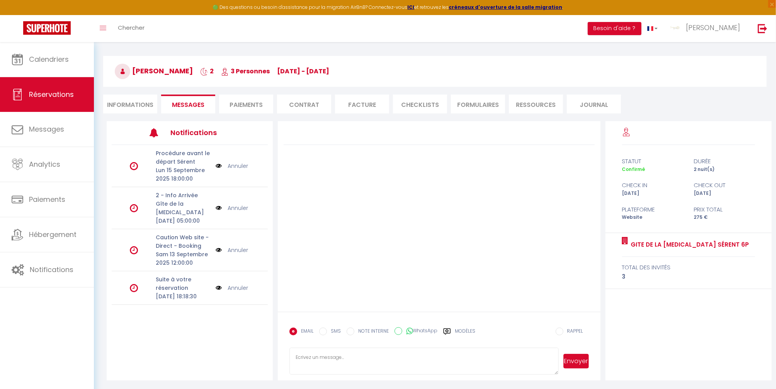
drag, startPoint x: 426, startPoint y: 359, endPoint x: 427, endPoint y: 367, distance: 9.0
click at [427, 360] on textarea at bounding box center [423, 361] width 269 height 27
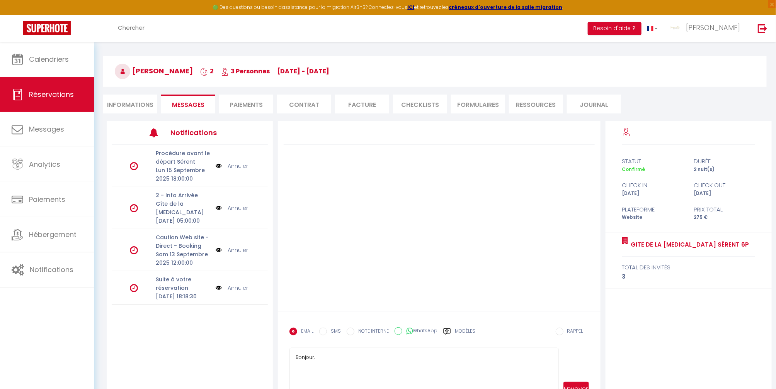
drag, startPoint x: 556, startPoint y: 371, endPoint x: 498, endPoint y: 388, distance: 60.1
click at [546, 335] on html "🟢 Des questions ou besoin d'assistance pour la migration AirBnB? Connectez-vous…" at bounding box center [388, 140] width 776 height 389
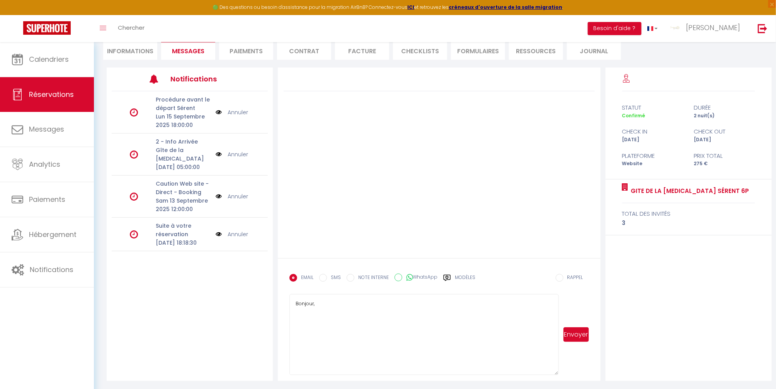
scroll to position [109, 0]
drag, startPoint x: 313, startPoint y: 311, endPoint x: 313, endPoint y: 307, distance: 4.7
click at [313, 311] on textarea "Bonjour," at bounding box center [423, 334] width 269 height 81
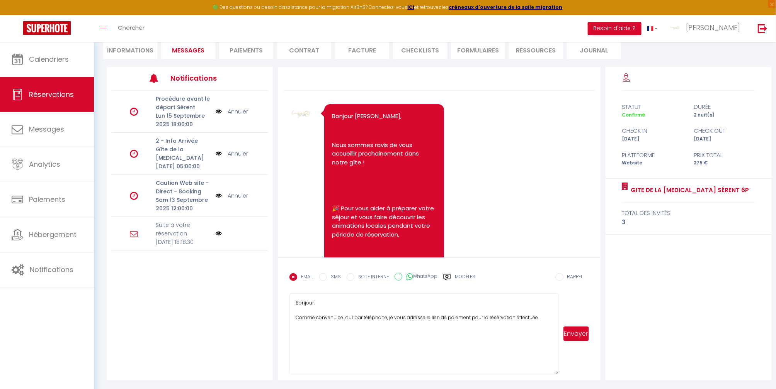
paste textarea "[URL][DOMAIN_NAME]"
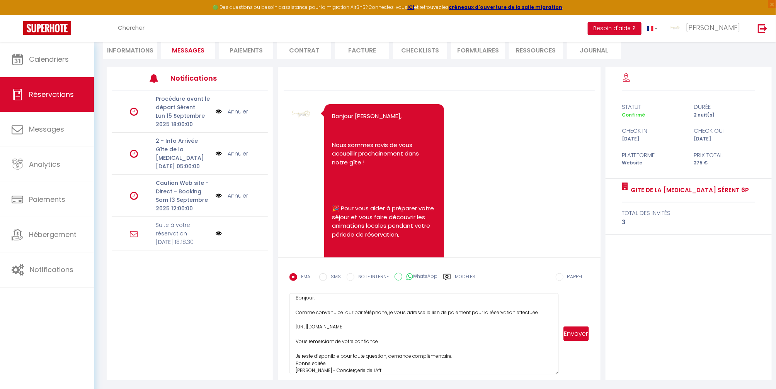
click at [304, 348] on textarea "Bonjour, Comme convenu ce jour par téléphone, je vous adresse le lien de paieme…" at bounding box center [423, 334] width 269 height 81
click at [397, 338] on textarea "Bonjour, Comme convenu ce jour par téléphone, je vous adresse le lien de paieme…" at bounding box center [423, 334] width 269 height 81
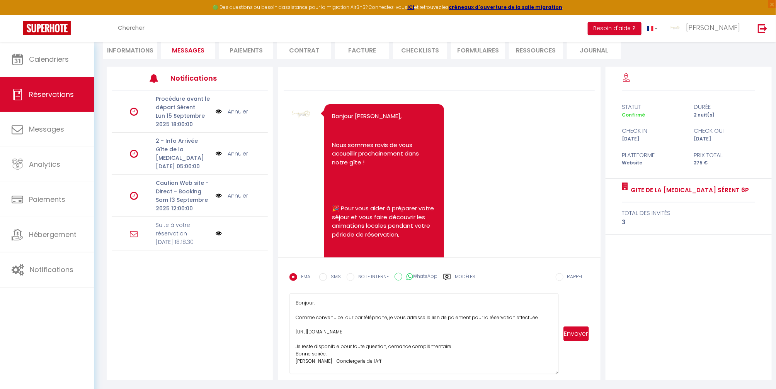
click at [464, 341] on textarea "Bonjour, Comme convenu ce jour par téléphone, je vous adresse le lien de paieme…" at bounding box center [423, 334] width 269 height 81
click at [578, 333] on button "Envoyer" at bounding box center [575, 334] width 25 height 15
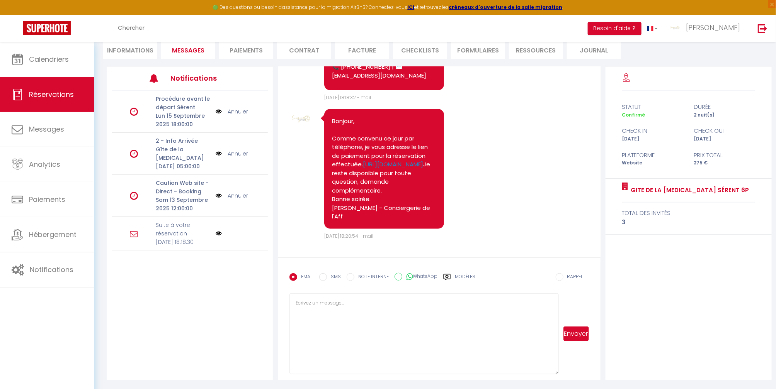
scroll to position [613, 0]
click at [52, 60] on span "Calendriers" at bounding box center [49, 59] width 40 height 10
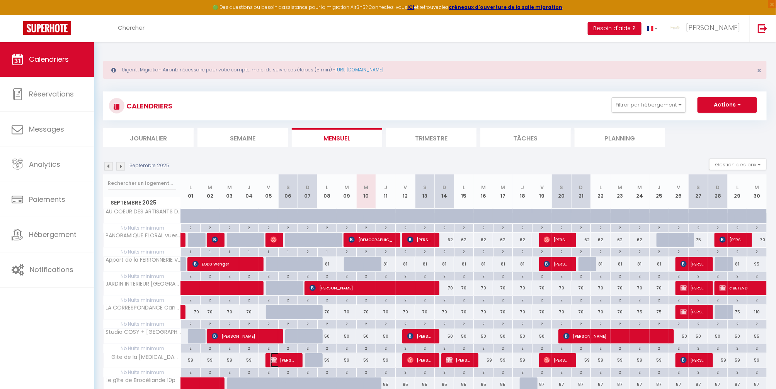
click at [286, 359] on span "[PERSON_NAME]" at bounding box center [283, 360] width 26 height 15
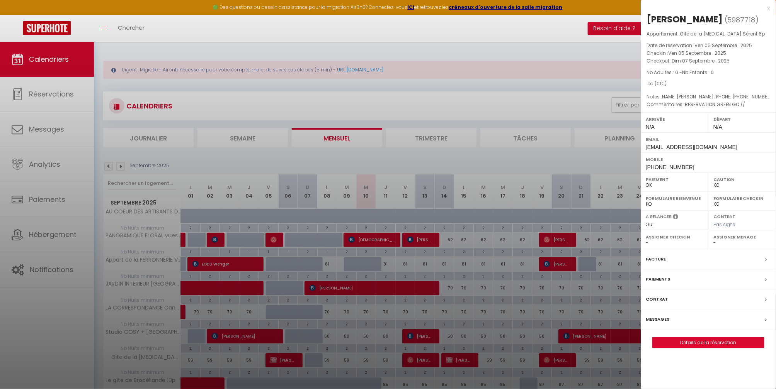
click at [415, 83] on div at bounding box center [388, 194] width 776 height 389
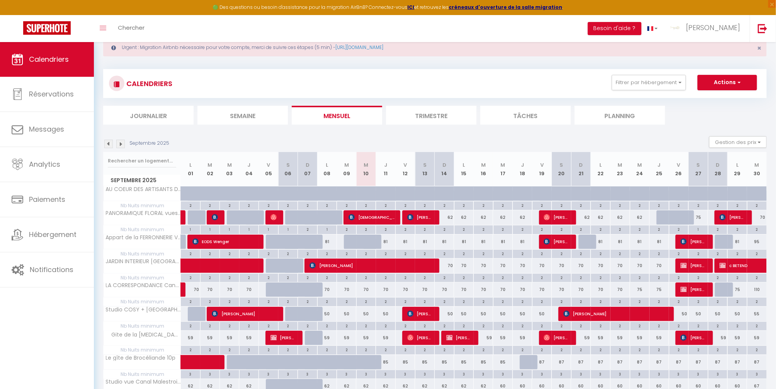
scroll to position [69, 0]
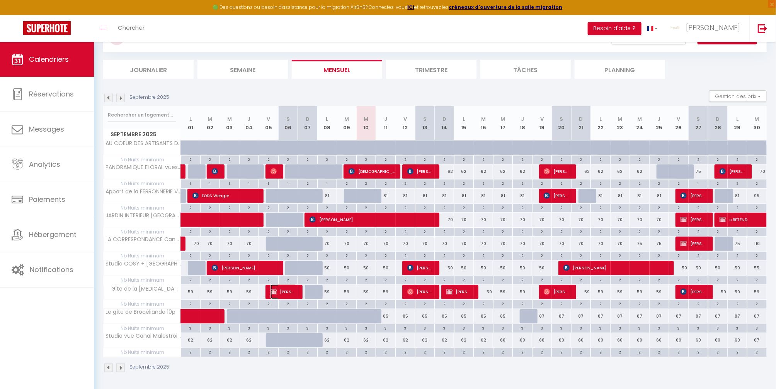
click at [283, 290] on span "[PERSON_NAME]" at bounding box center [283, 292] width 26 height 15
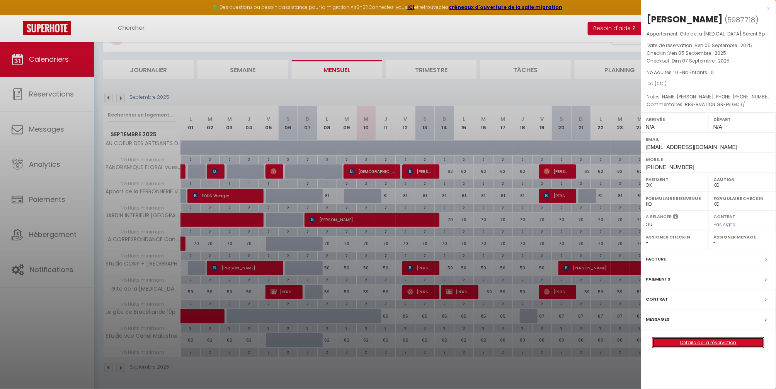
click at [720, 340] on link "Détails de la réservation" at bounding box center [708, 343] width 111 height 10
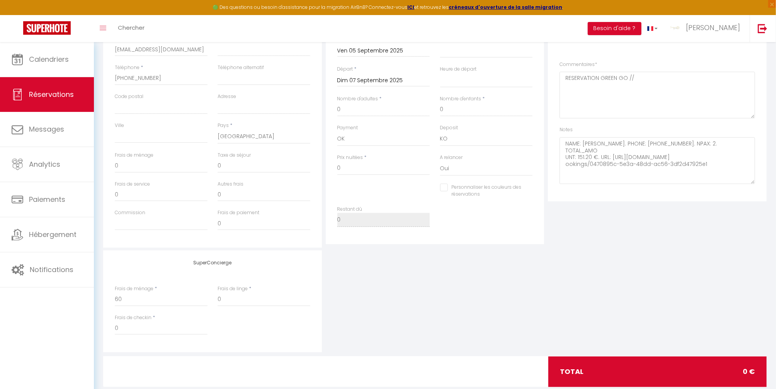
scroll to position [206, 0]
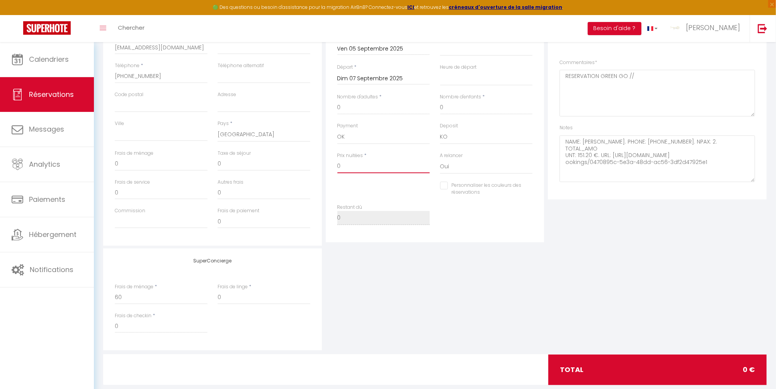
drag, startPoint x: 352, startPoint y: 167, endPoint x: 301, endPoint y: 162, distance: 51.2
click at [301, 162] on div "Détails Voyageur Prénom * [PERSON_NAME] * BOUDET Email * [EMAIL_ADDRESS][DOMAIN…" at bounding box center [434, 108] width 667 height 276
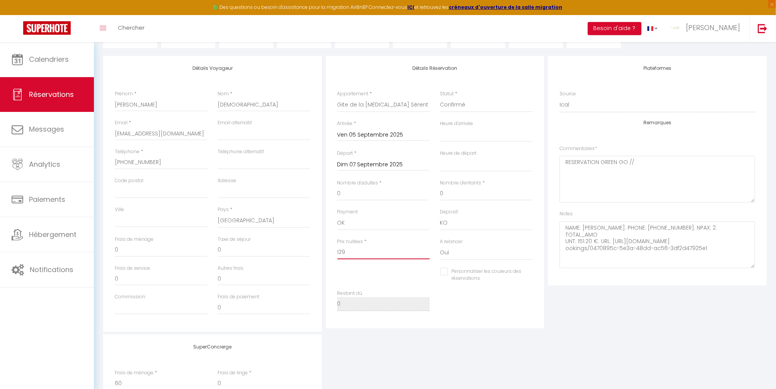
scroll to position [0, 0]
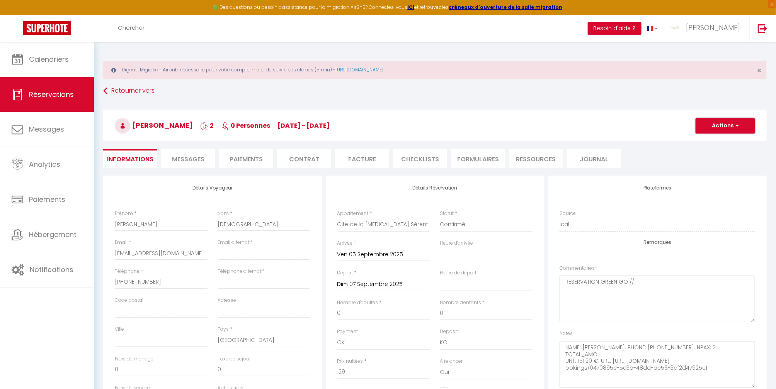
click at [730, 126] on button "Actions" at bounding box center [724, 125] width 59 height 15
click at [712, 140] on link "Enregistrer" at bounding box center [717, 143] width 61 height 10
